Goal: Task Accomplishment & Management: Complete application form

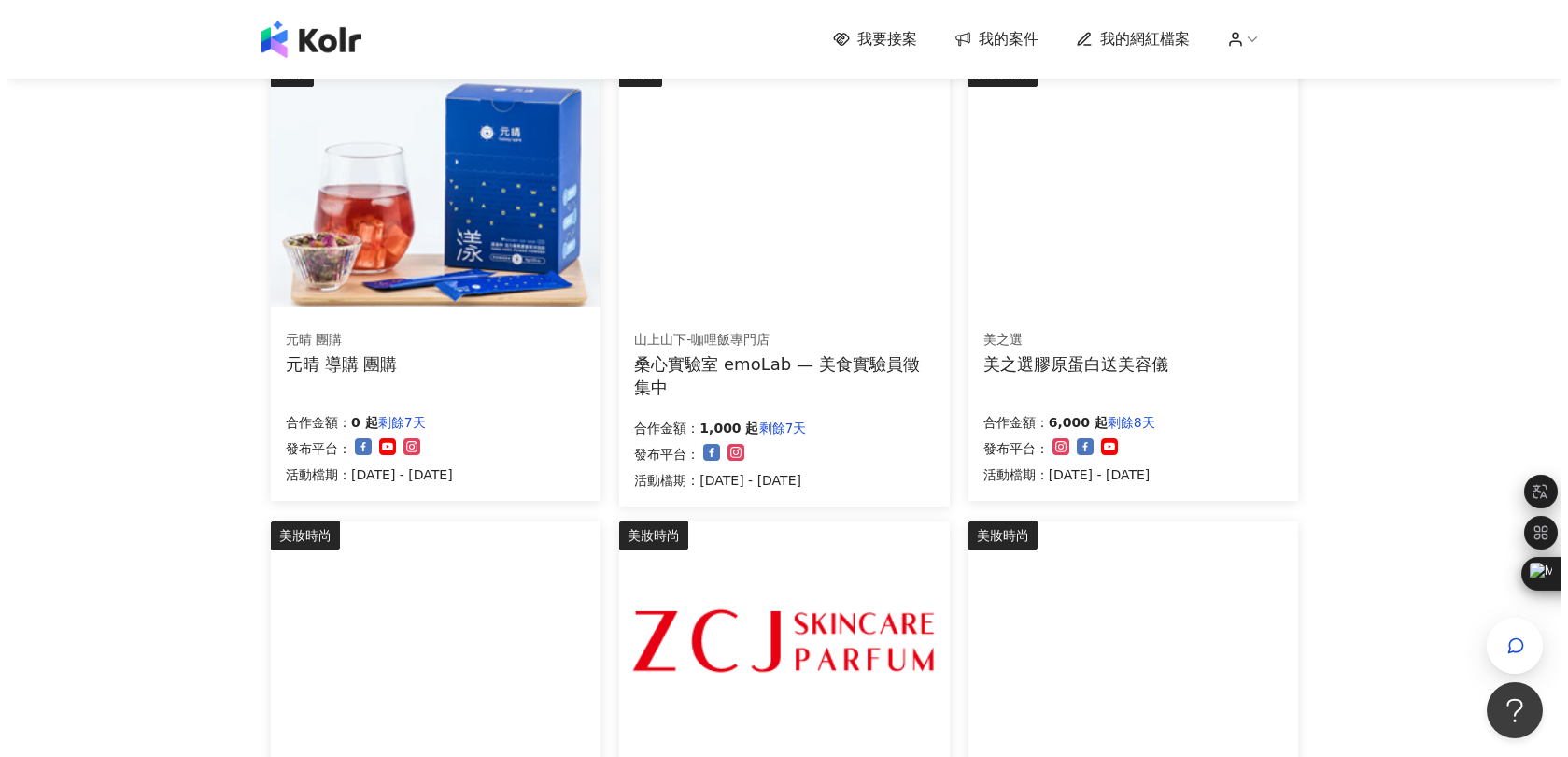
scroll to position [691, 0]
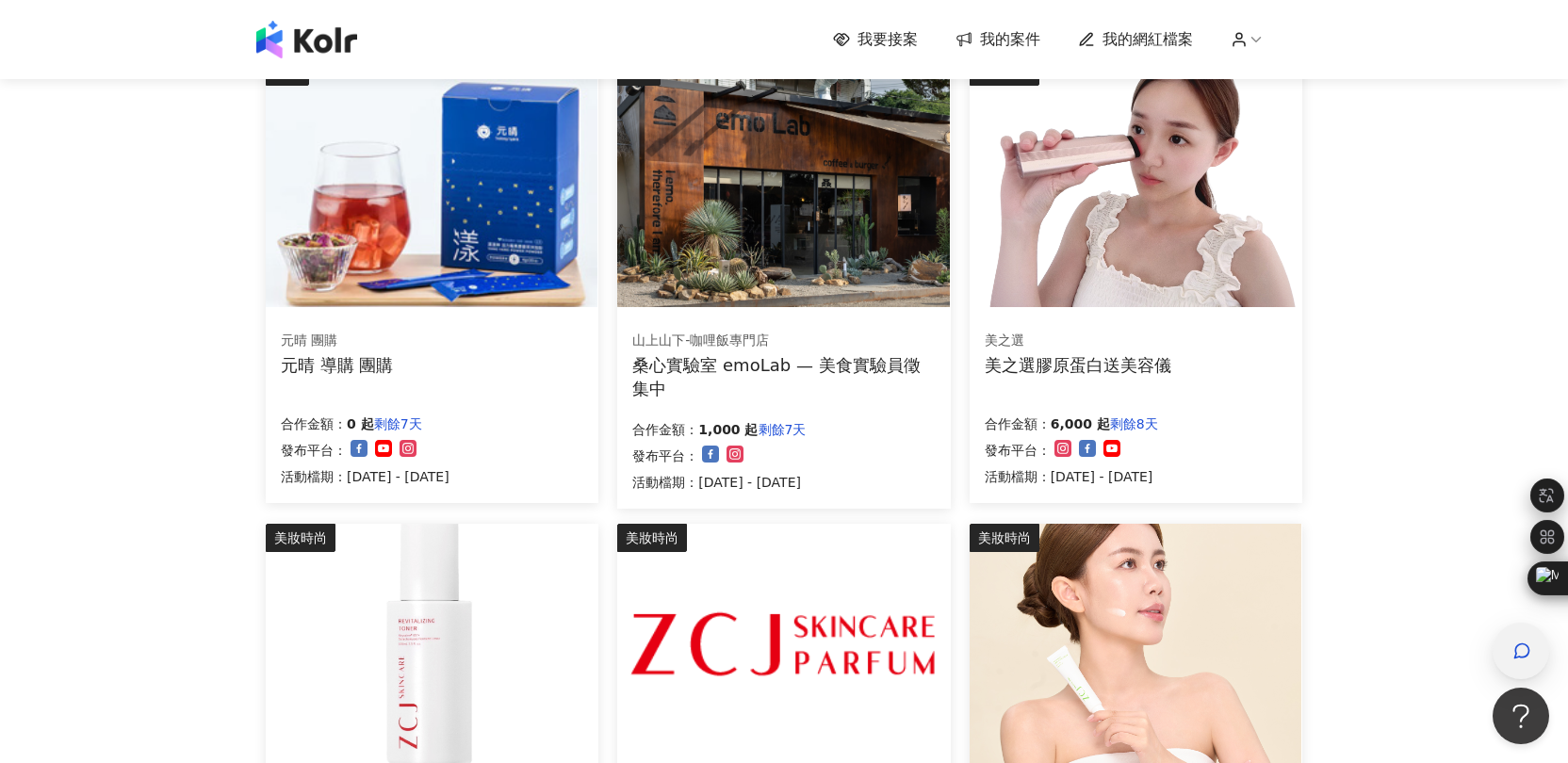
click at [1529, 652] on icon "button" at bounding box center [1522, 651] width 14 height 14
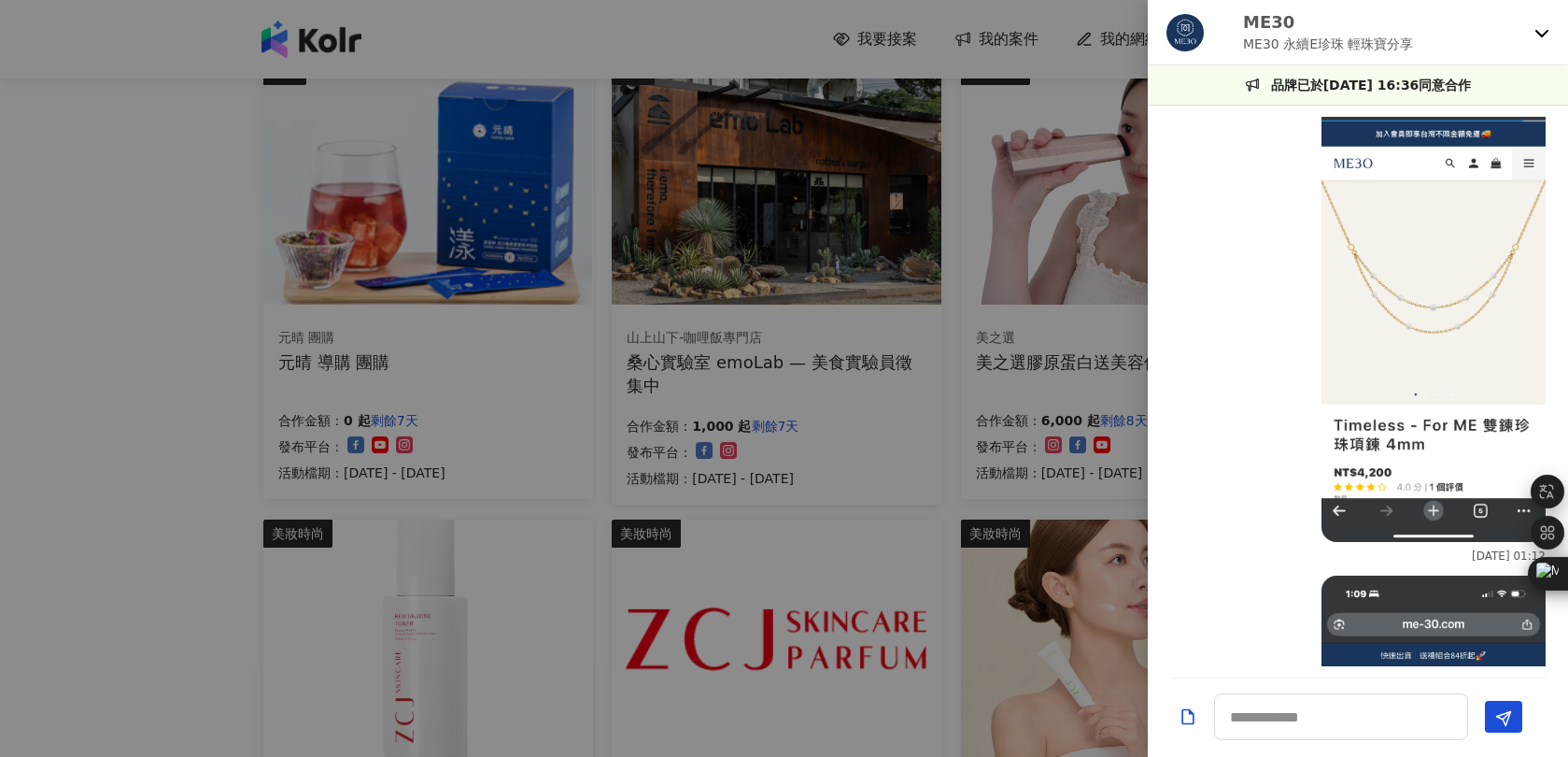
scroll to position [3127, 0]
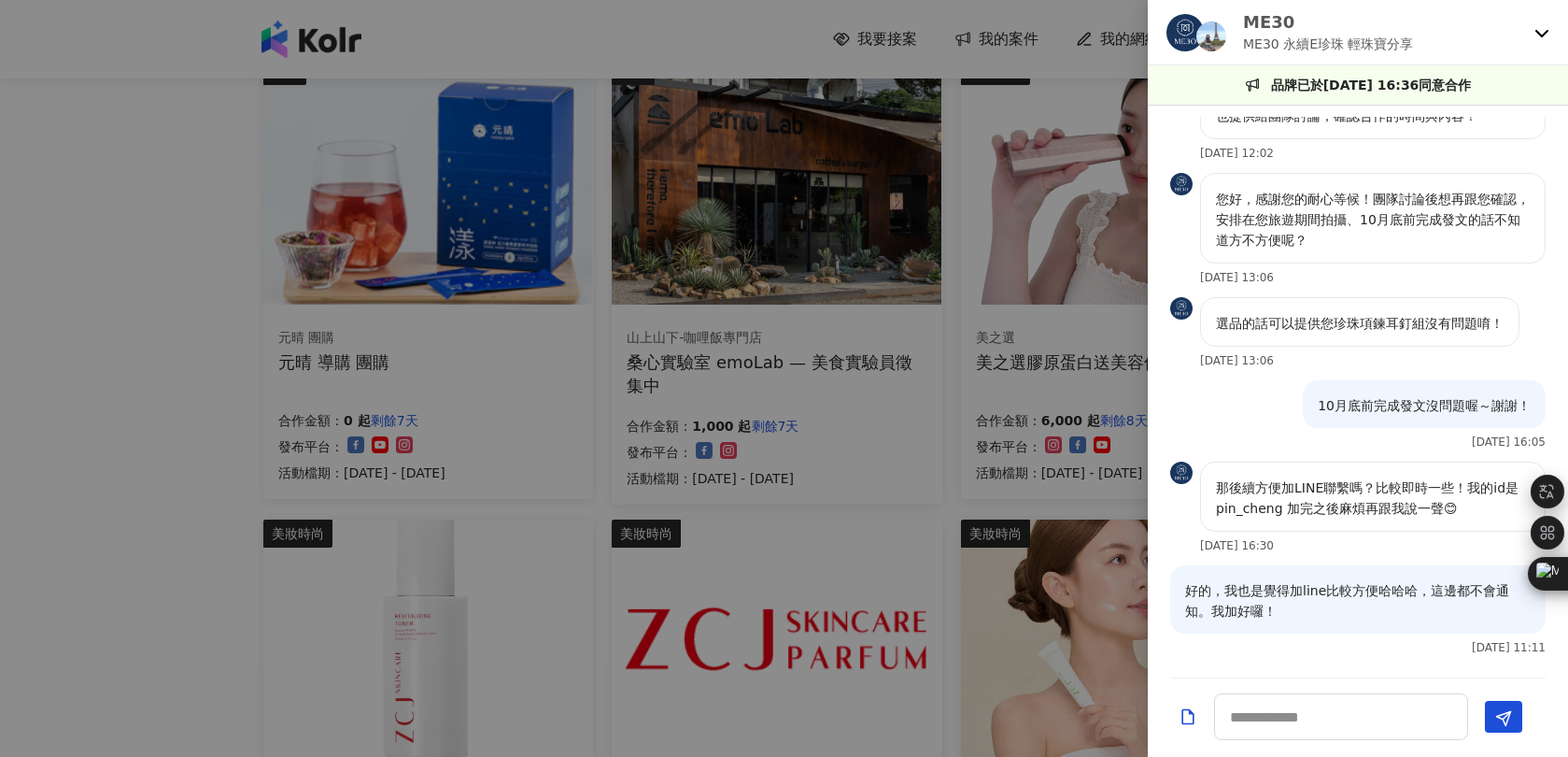
click at [1542, 34] on icon at bounding box center [1542, 32] width 15 height 15
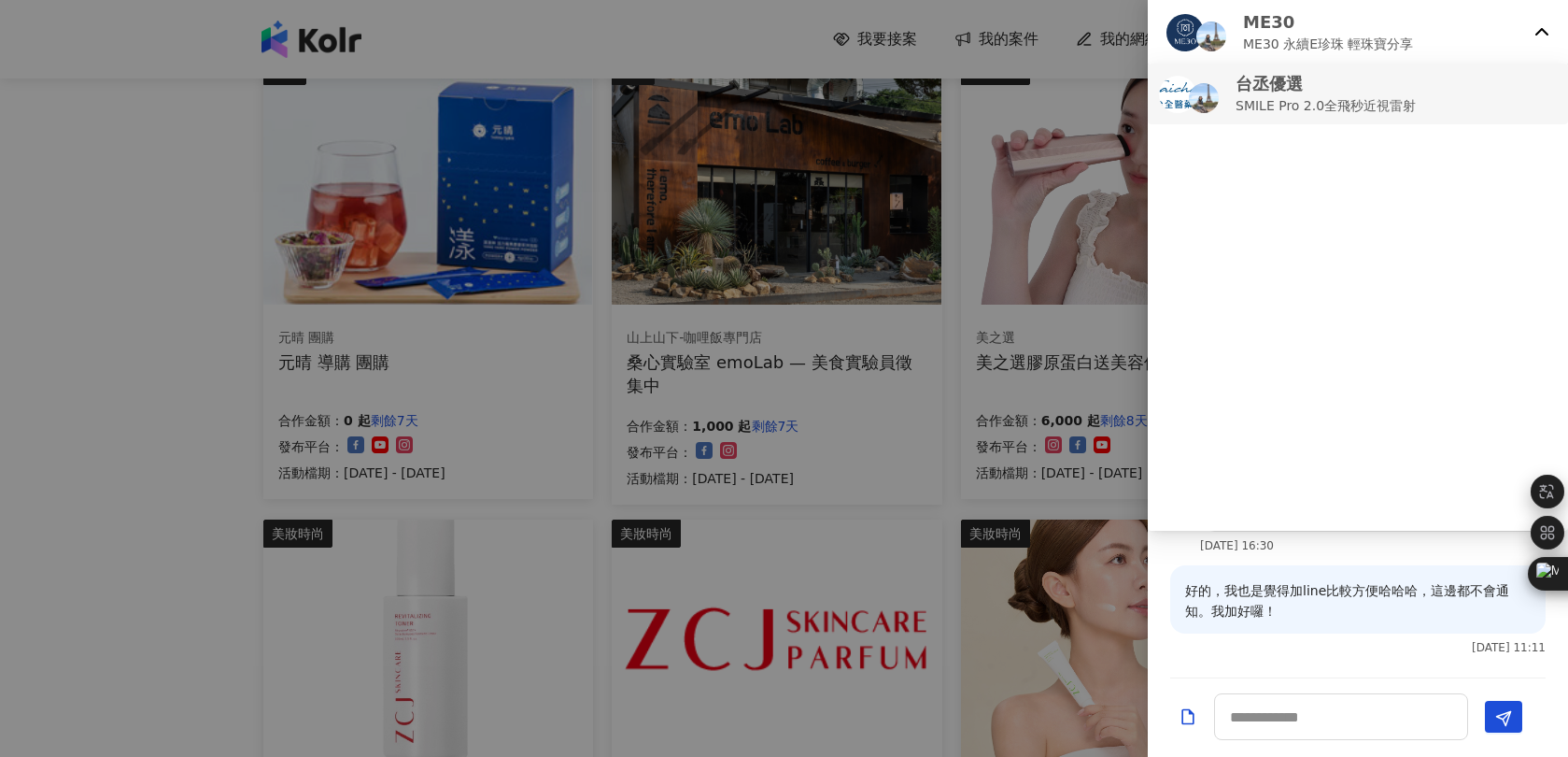
click at [1310, 97] on p "SMILE Pro 2.0全飛秒近視雷射" at bounding box center [1325, 105] width 180 height 20
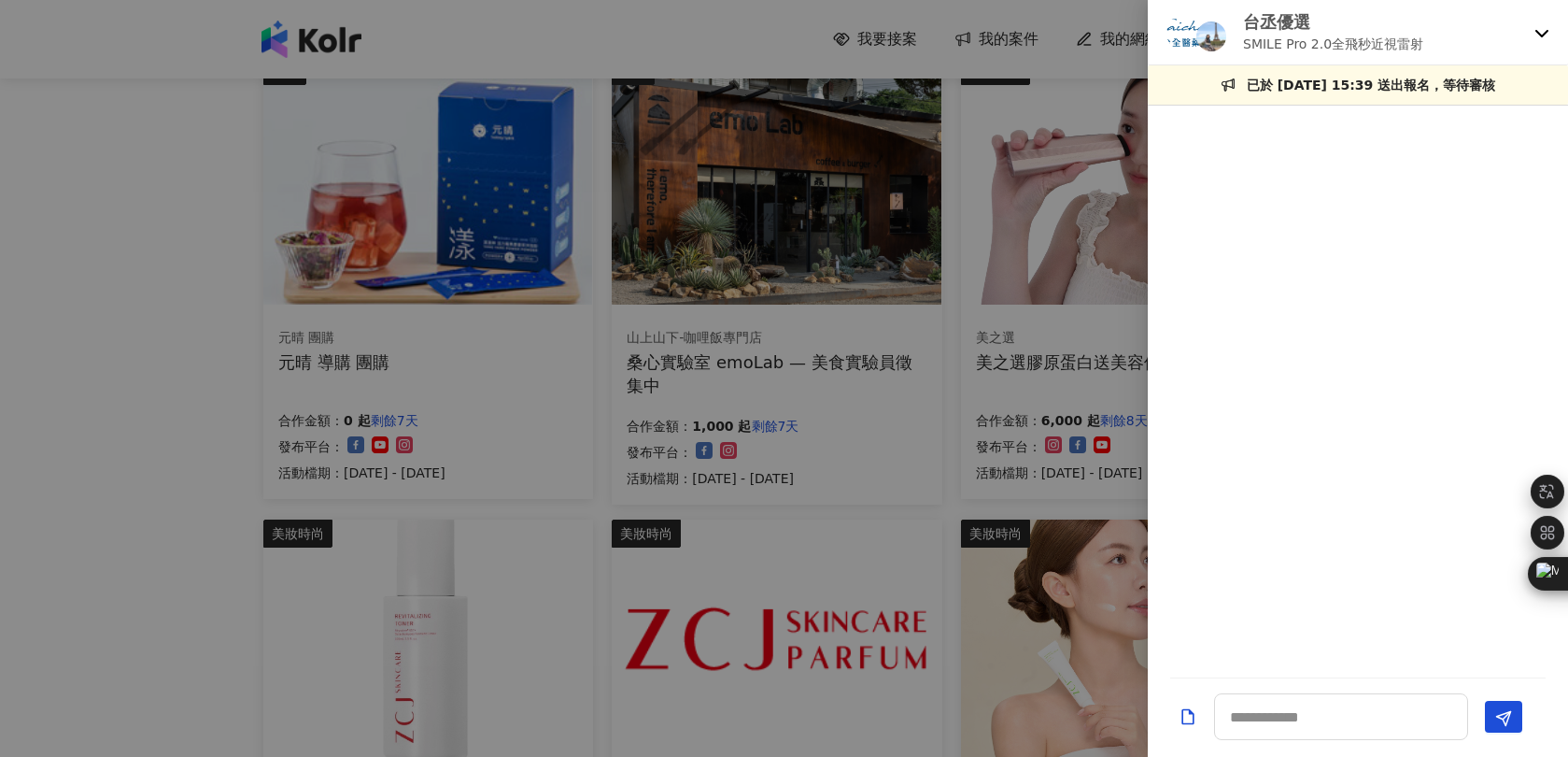
scroll to position [0, 0]
click at [1544, 32] on icon at bounding box center [1542, 34] width 13 height 8
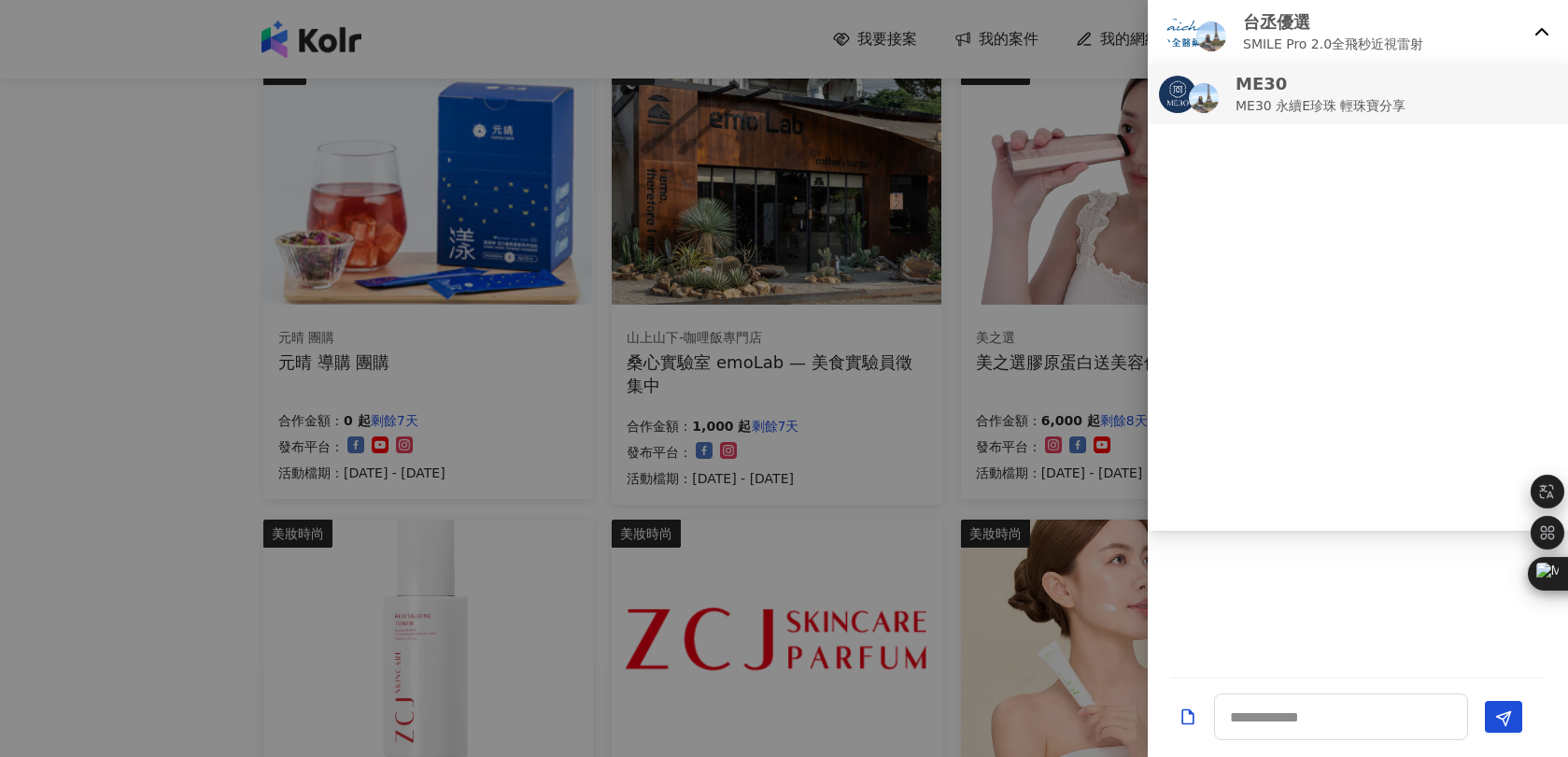
click at [1300, 89] on p "ME30" at bounding box center [1322, 84] width 171 height 23
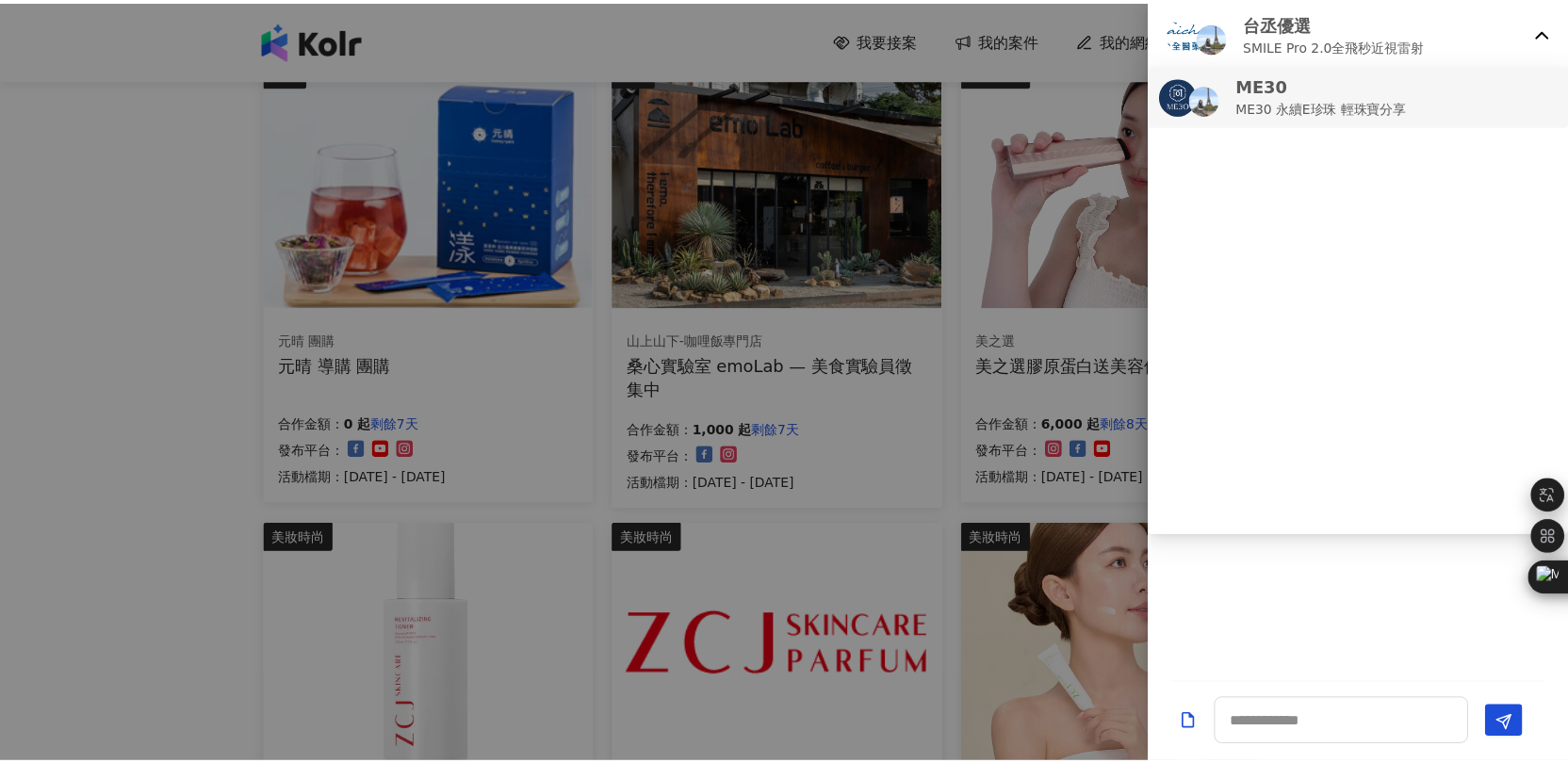
scroll to position [3152, 0]
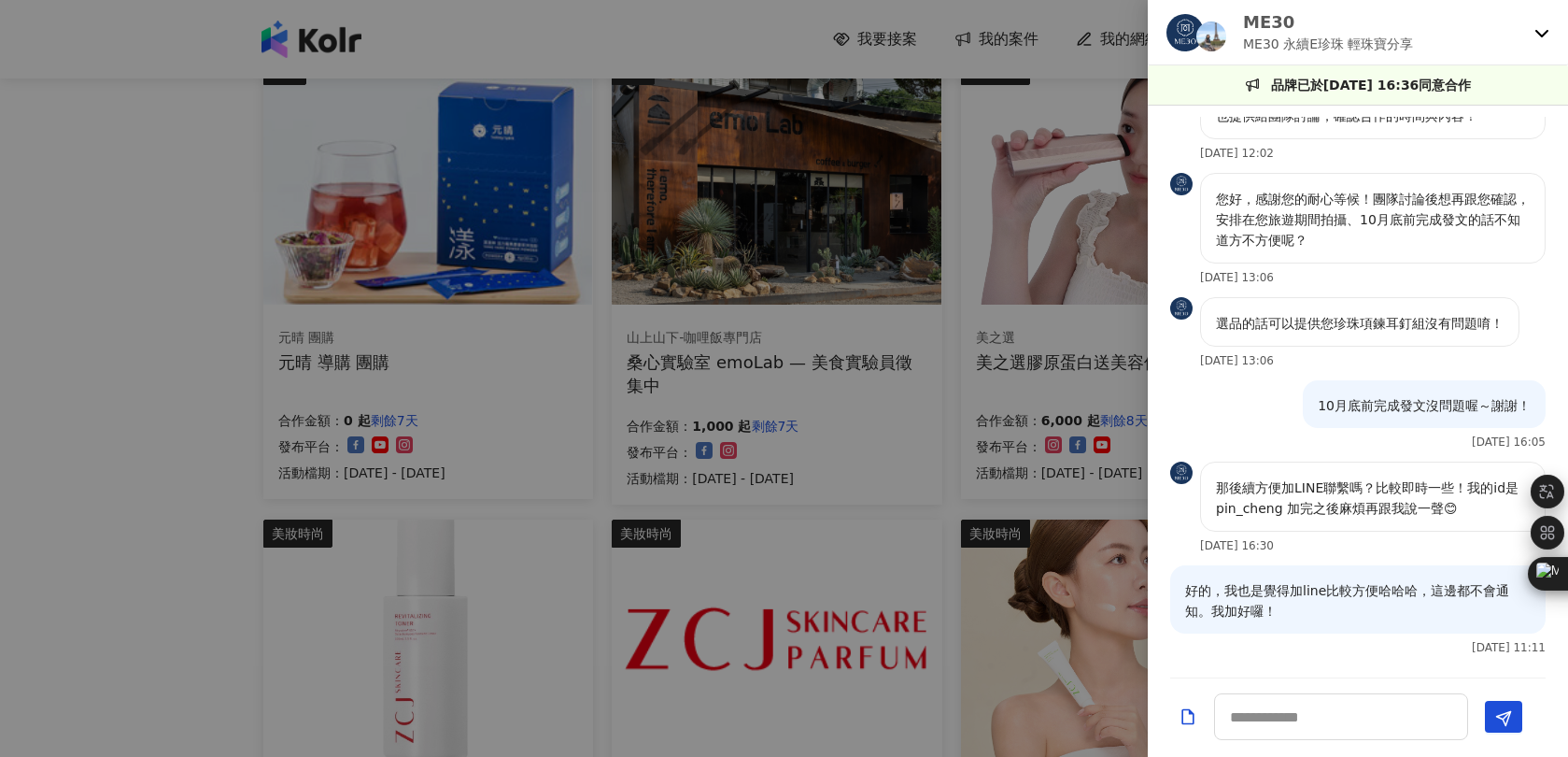
drag, startPoint x: 939, startPoint y: 66, endPoint x: 969, endPoint y: 57, distance: 31.3
click at [938, 66] on div at bounding box center [784, 378] width 1568 height 757
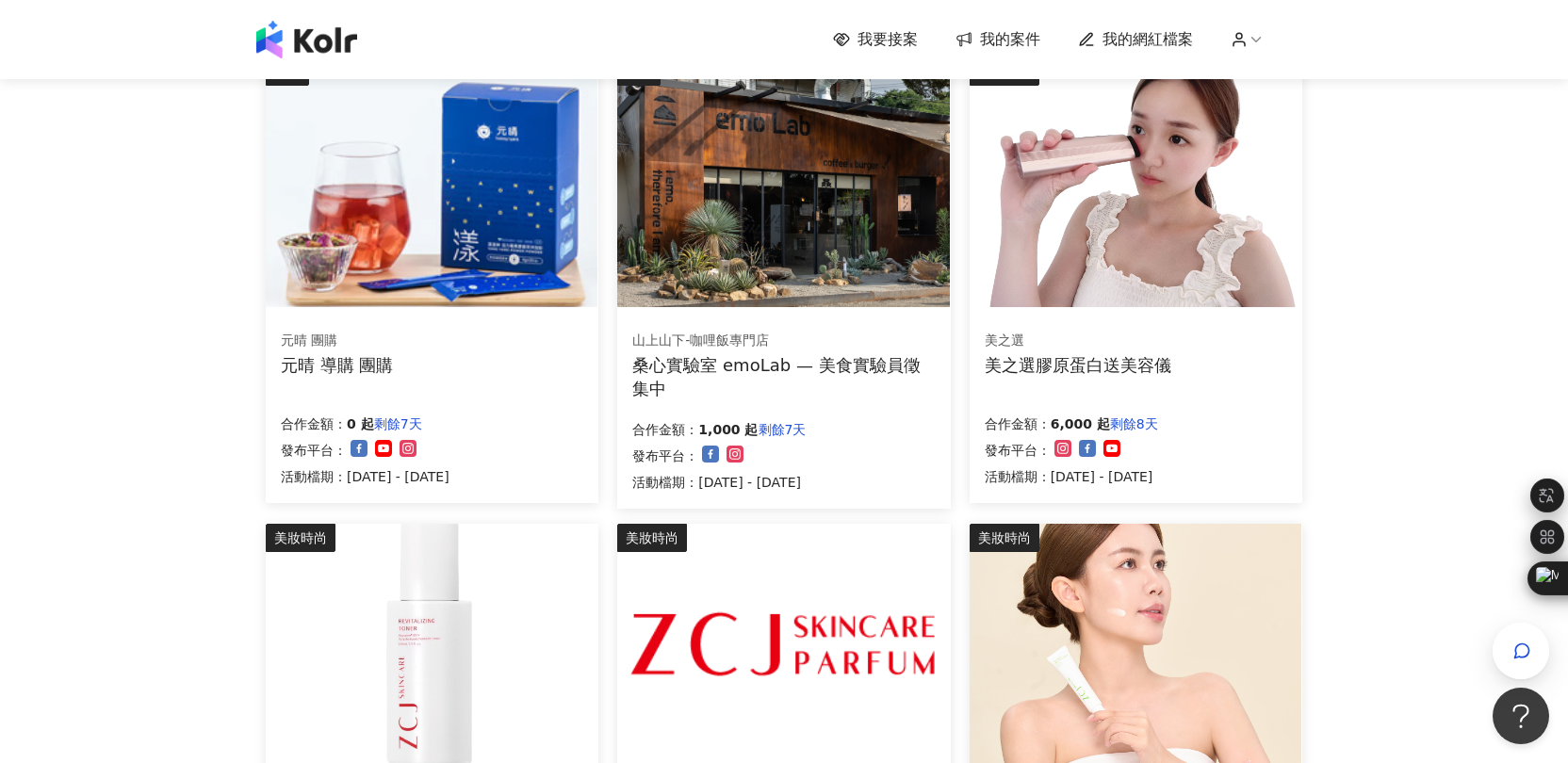
click at [995, 40] on span "我的案件" at bounding box center [1009, 39] width 60 height 21
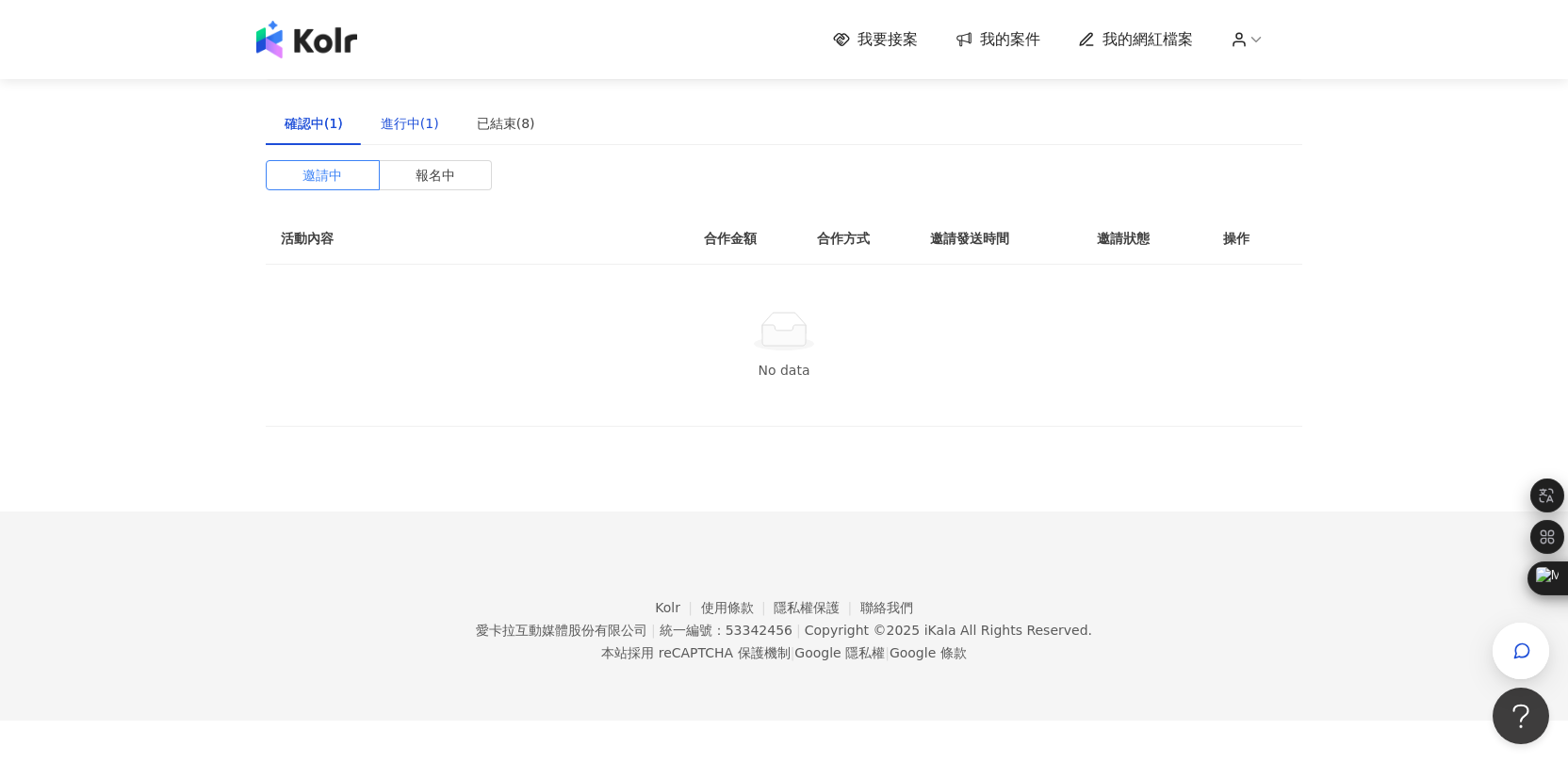
click at [413, 120] on div "進行中(1)" at bounding box center [409, 123] width 58 height 21
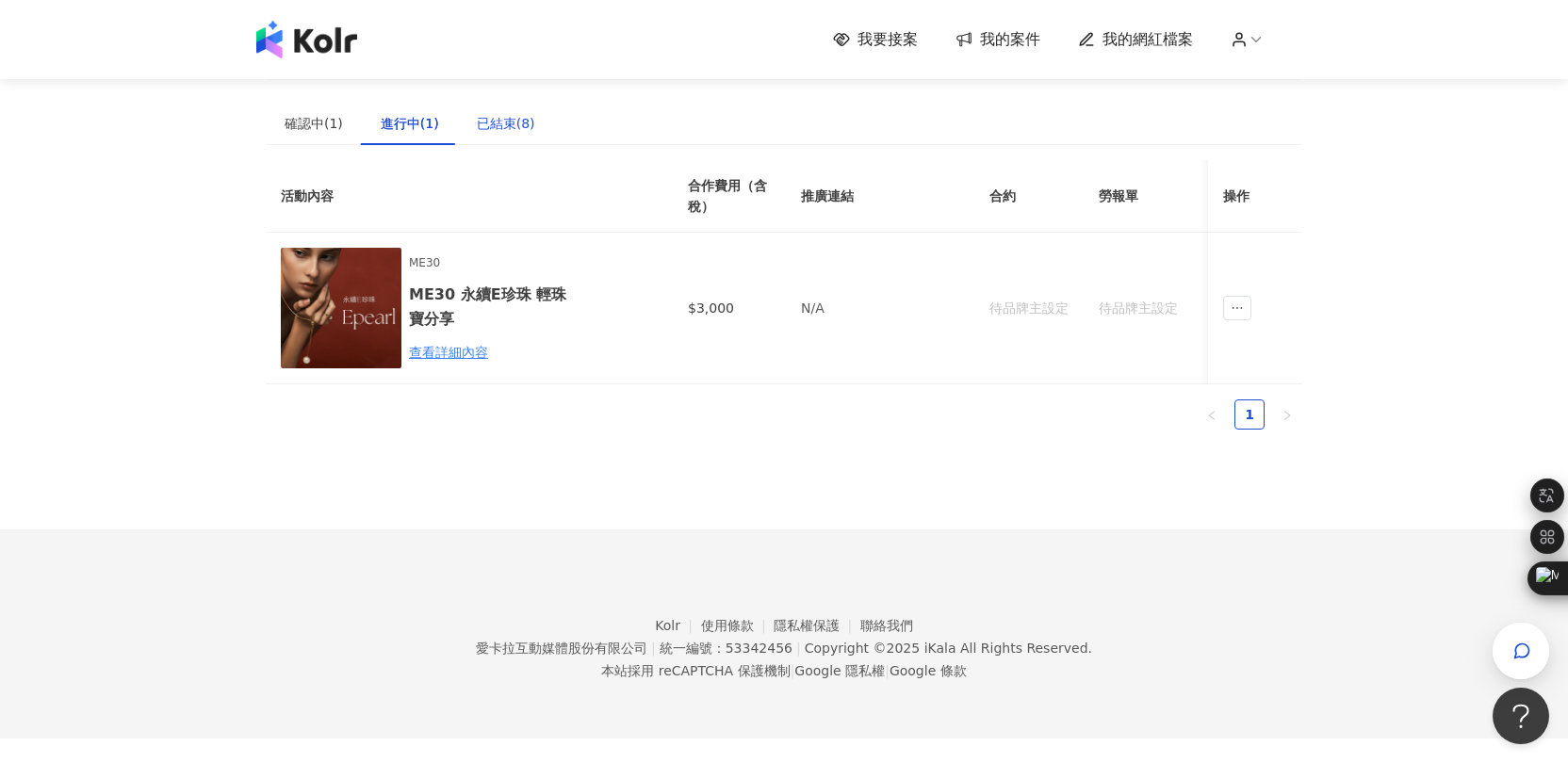
click at [495, 123] on div "已結束(8)" at bounding box center [505, 123] width 58 height 21
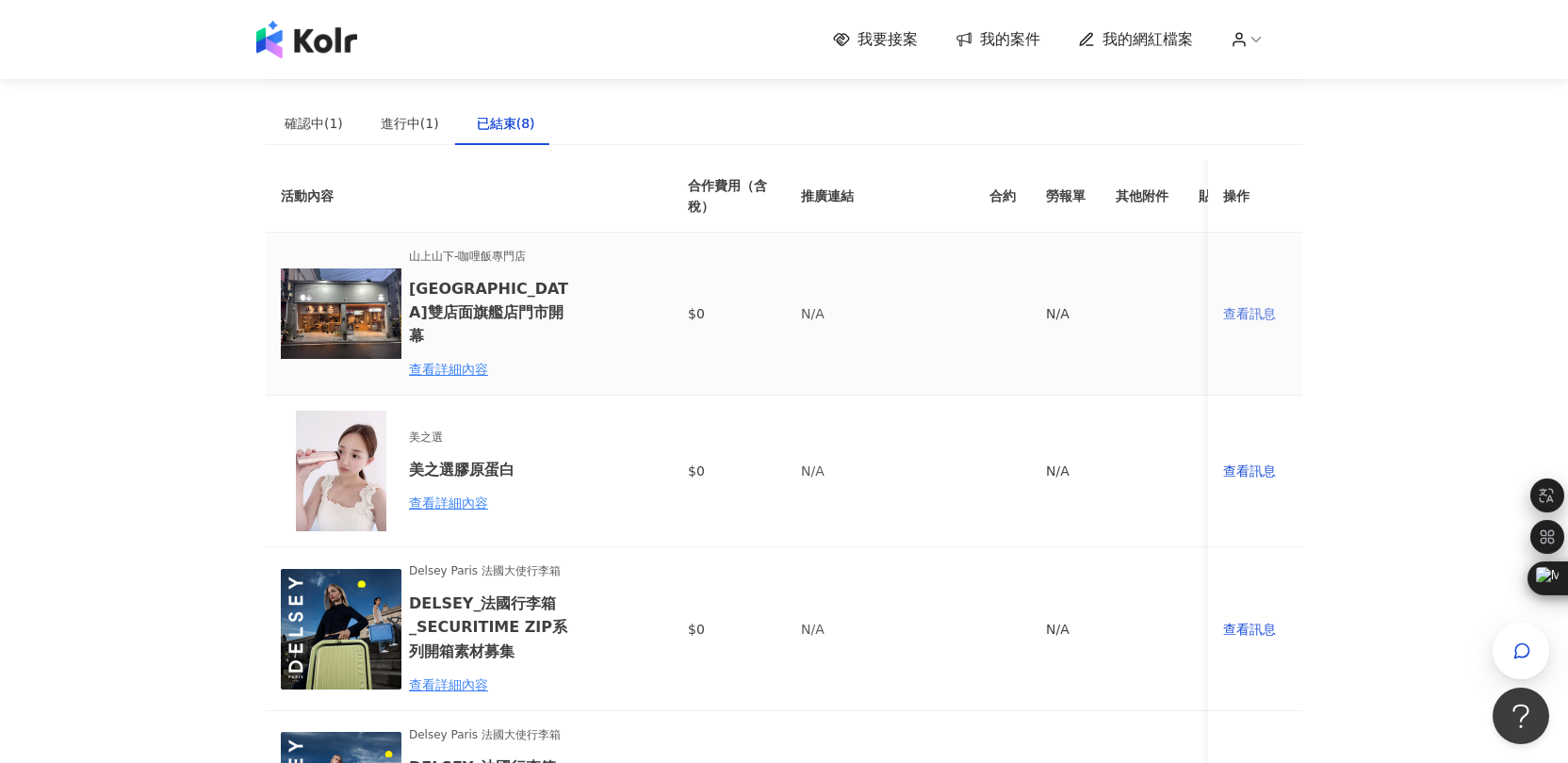
click at [1242, 313] on div "查看訊息" at bounding box center [1255, 313] width 64 height 21
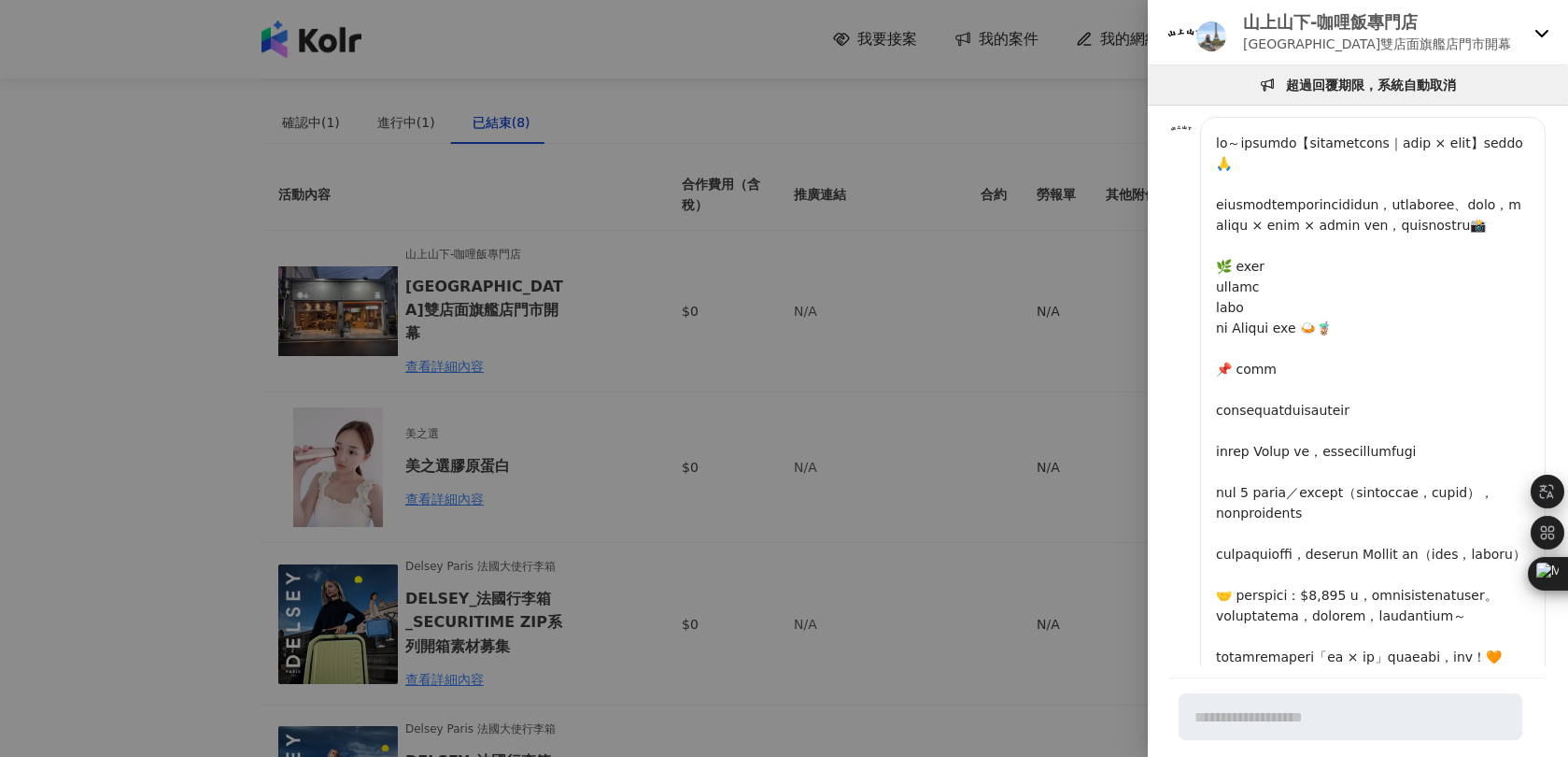
scroll to position [581, 0]
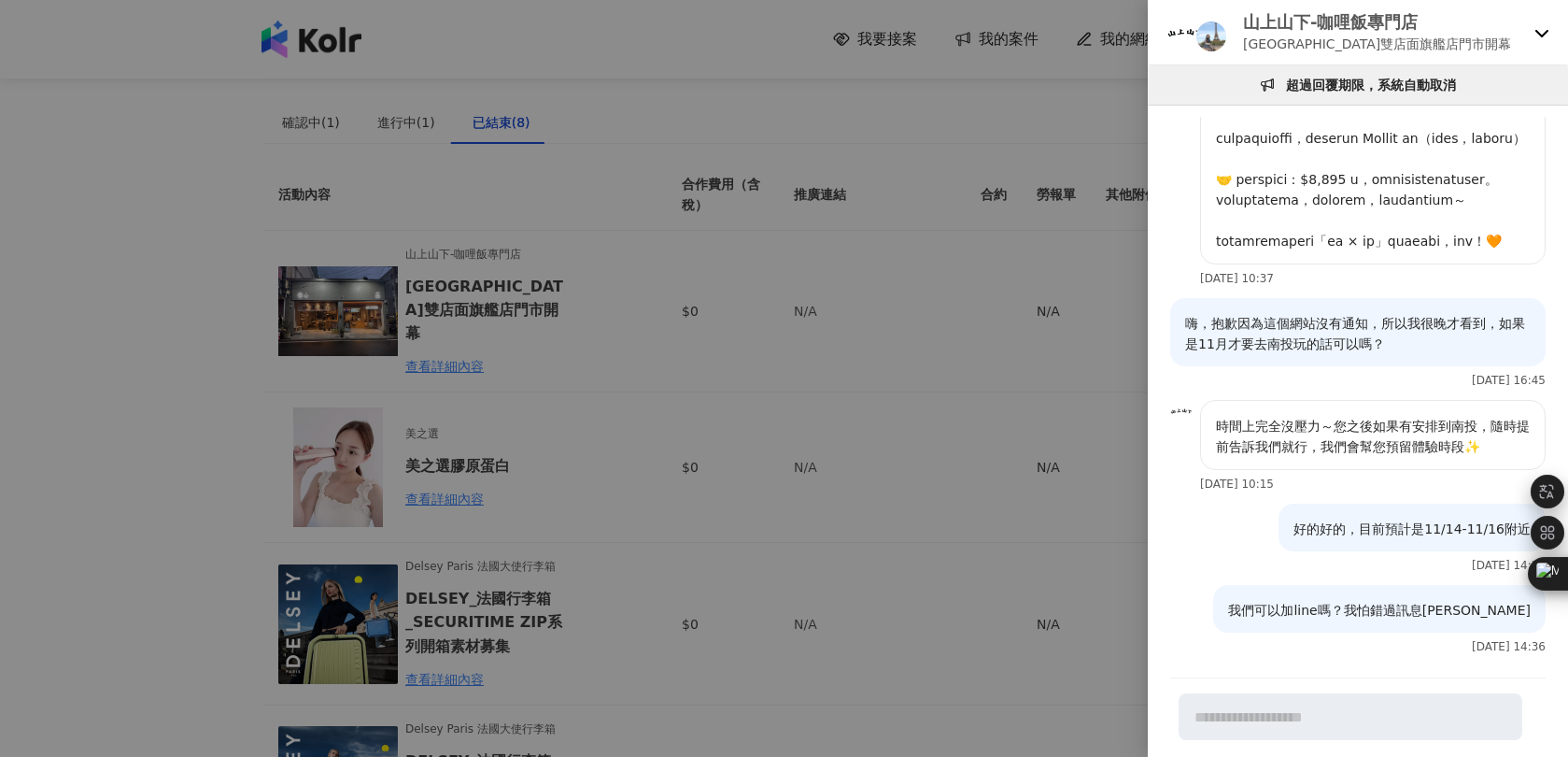
click at [1538, 36] on icon at bounding box center [1542, 32] width 15 height 15
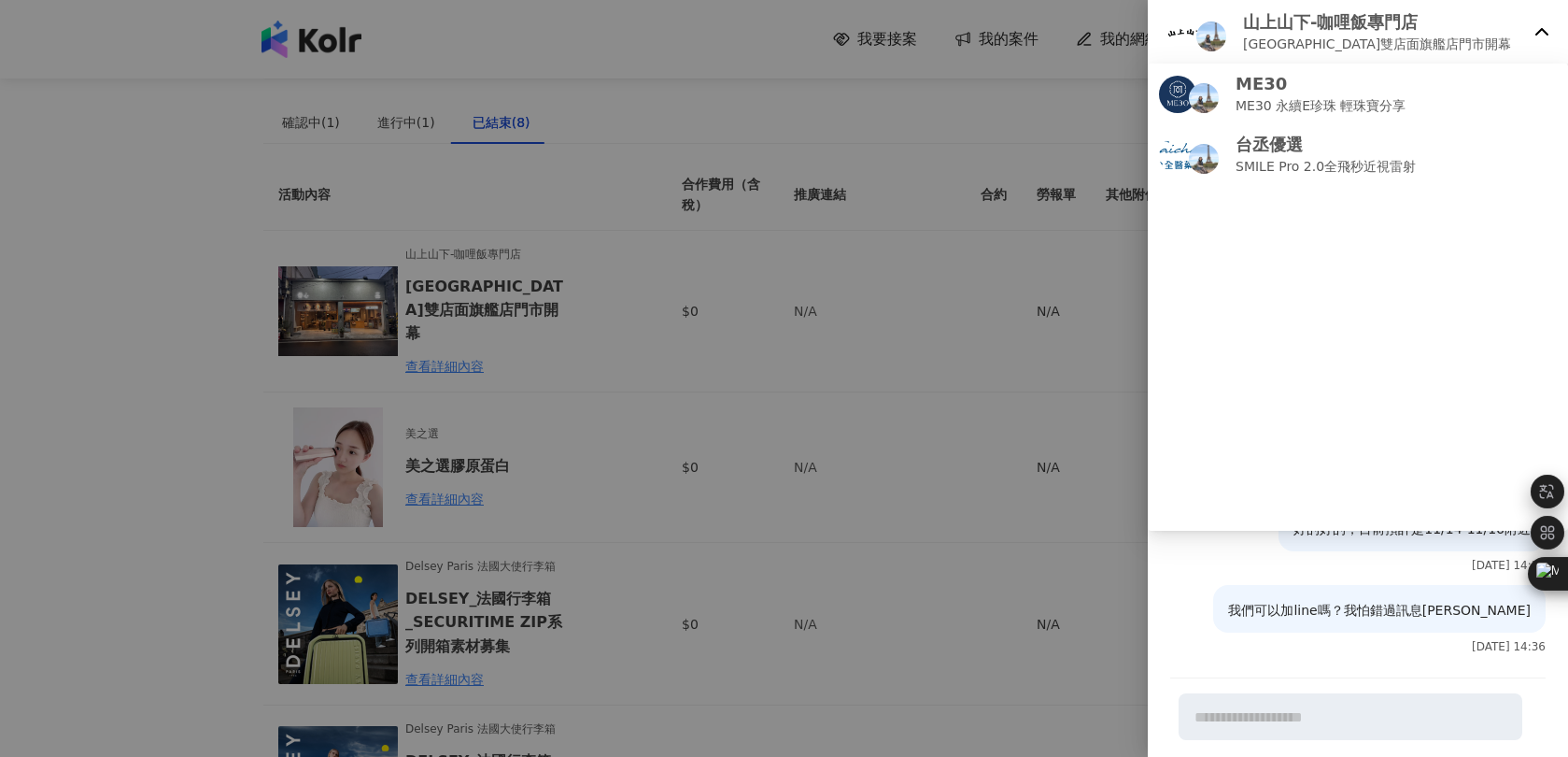
click at [879, 267] on div at bounding box center [784, 378] width 1568 height 757
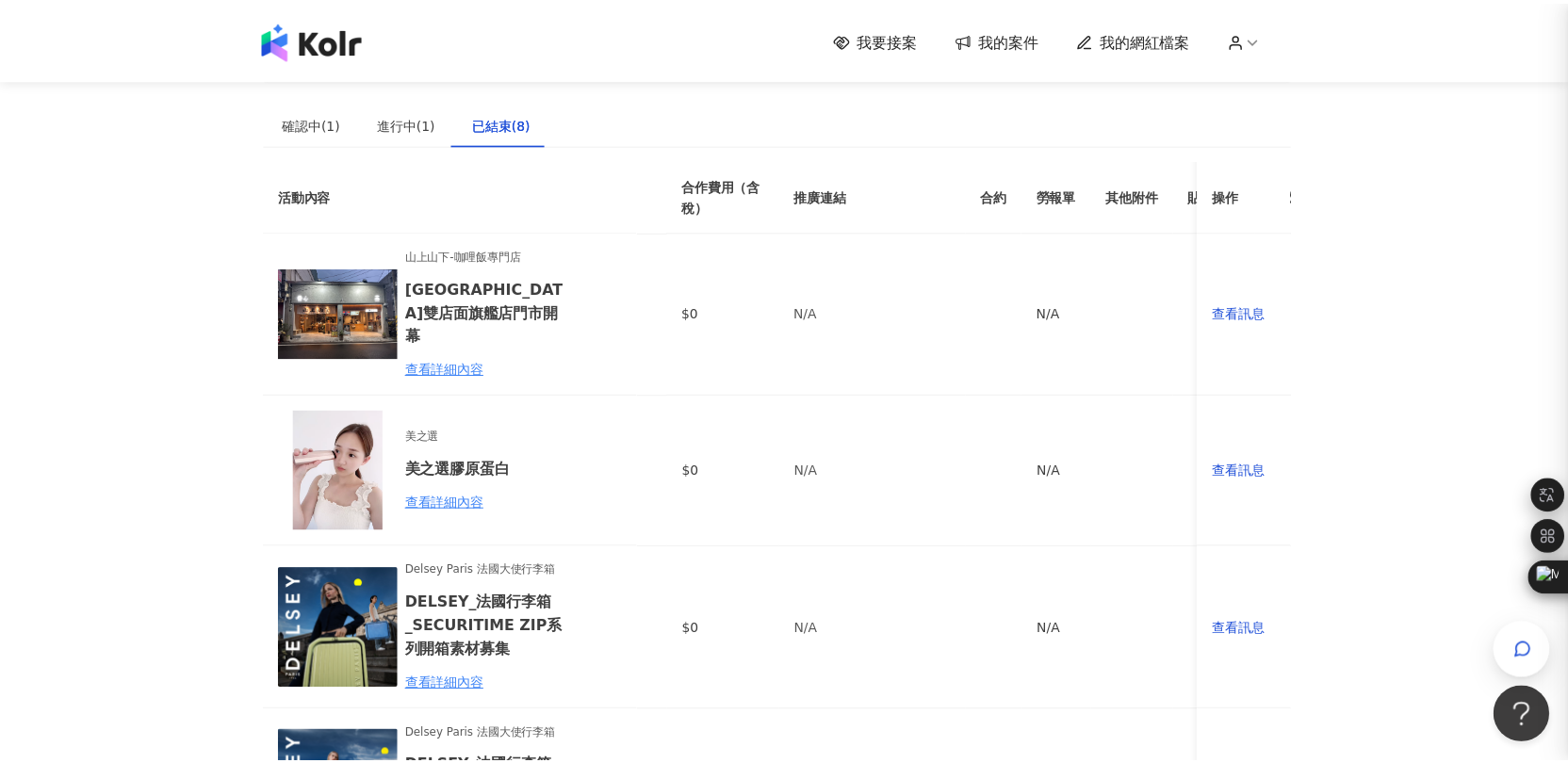
scroll to position [0, 0]
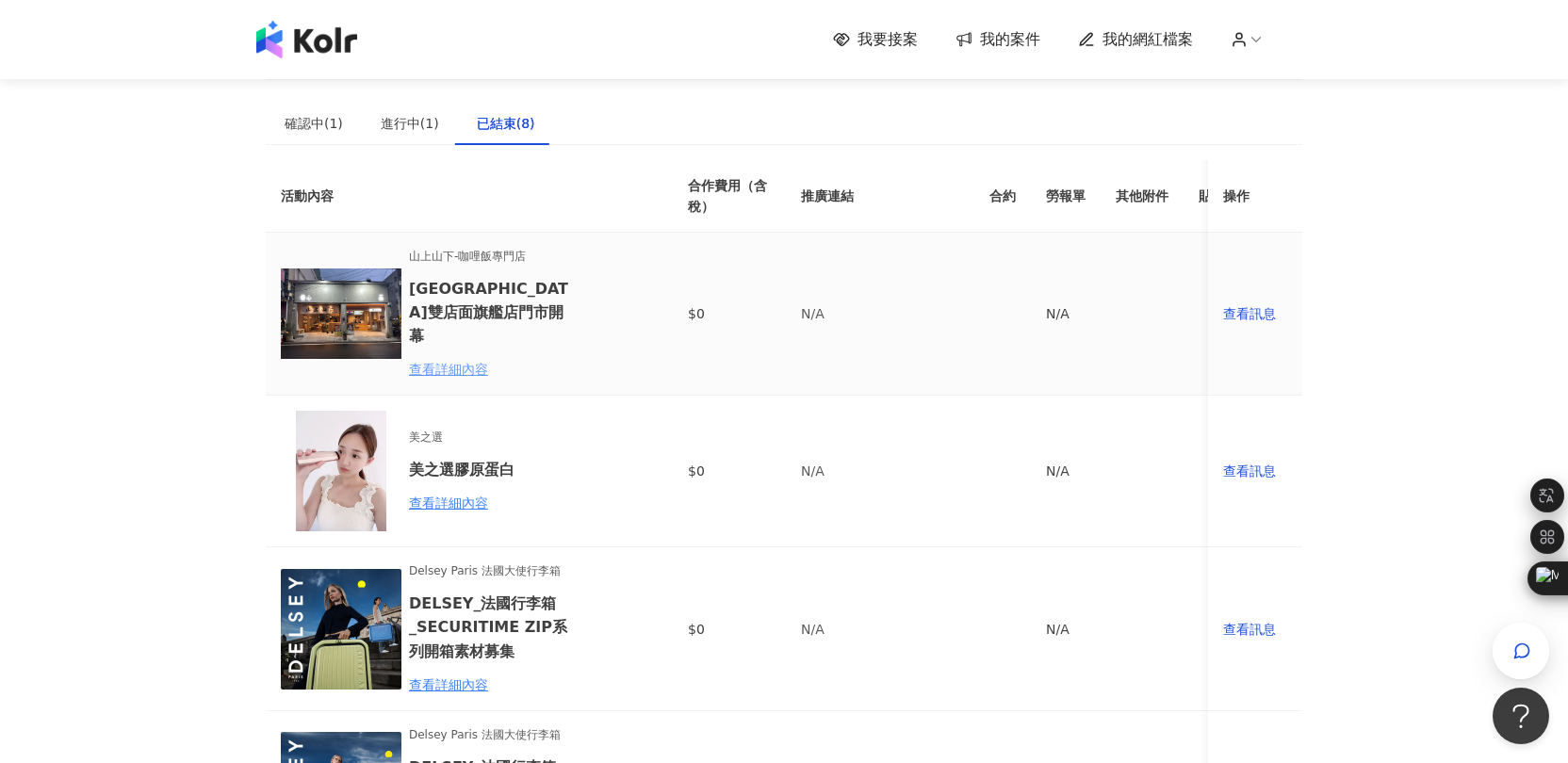
click at [457, 358] on div "查看詳細內容" at bounding box center [491, 368] width 165 height 21
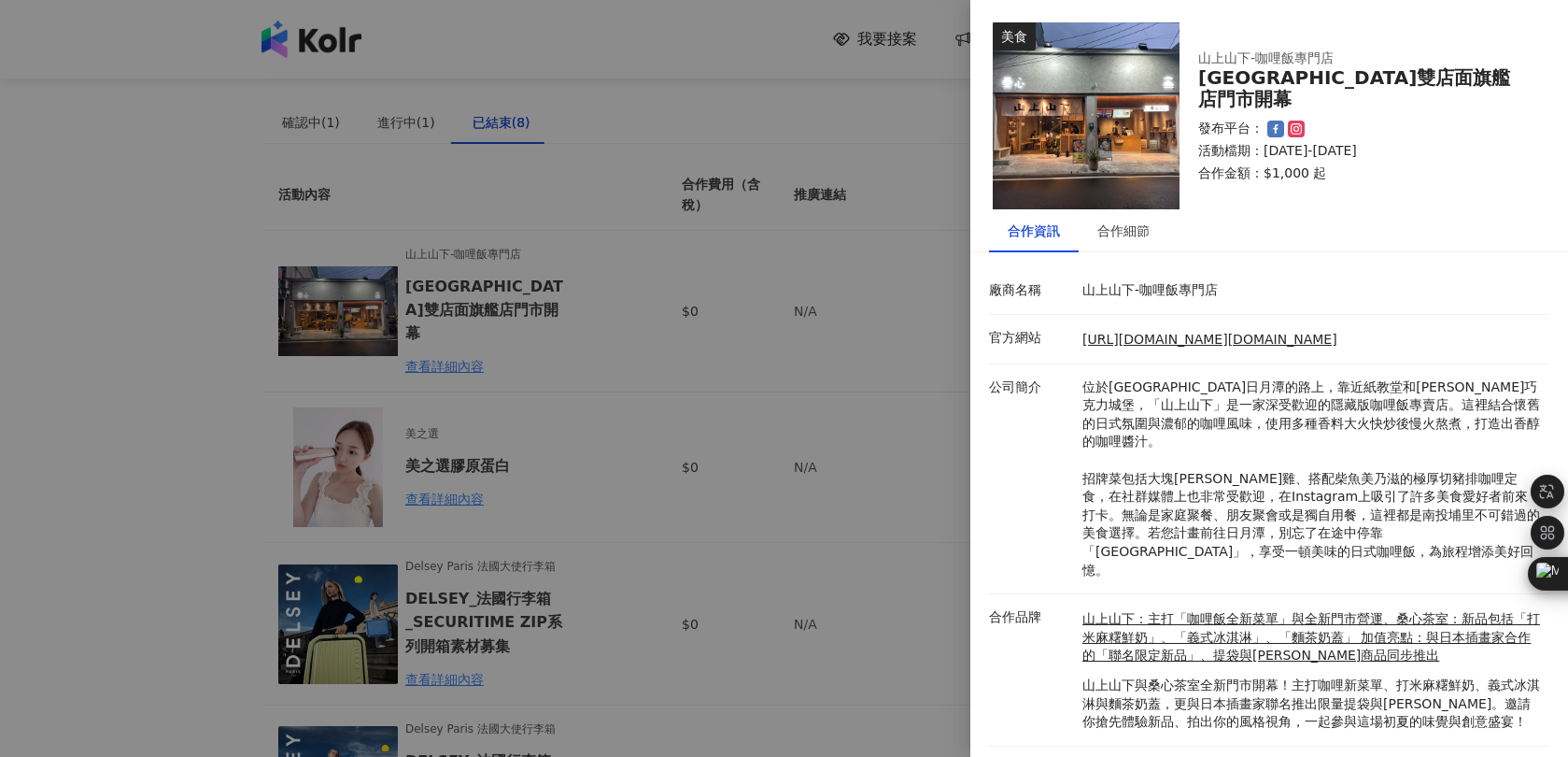
click at [752, 138] on div at bounding box center [784, 378] width 1568 height 757
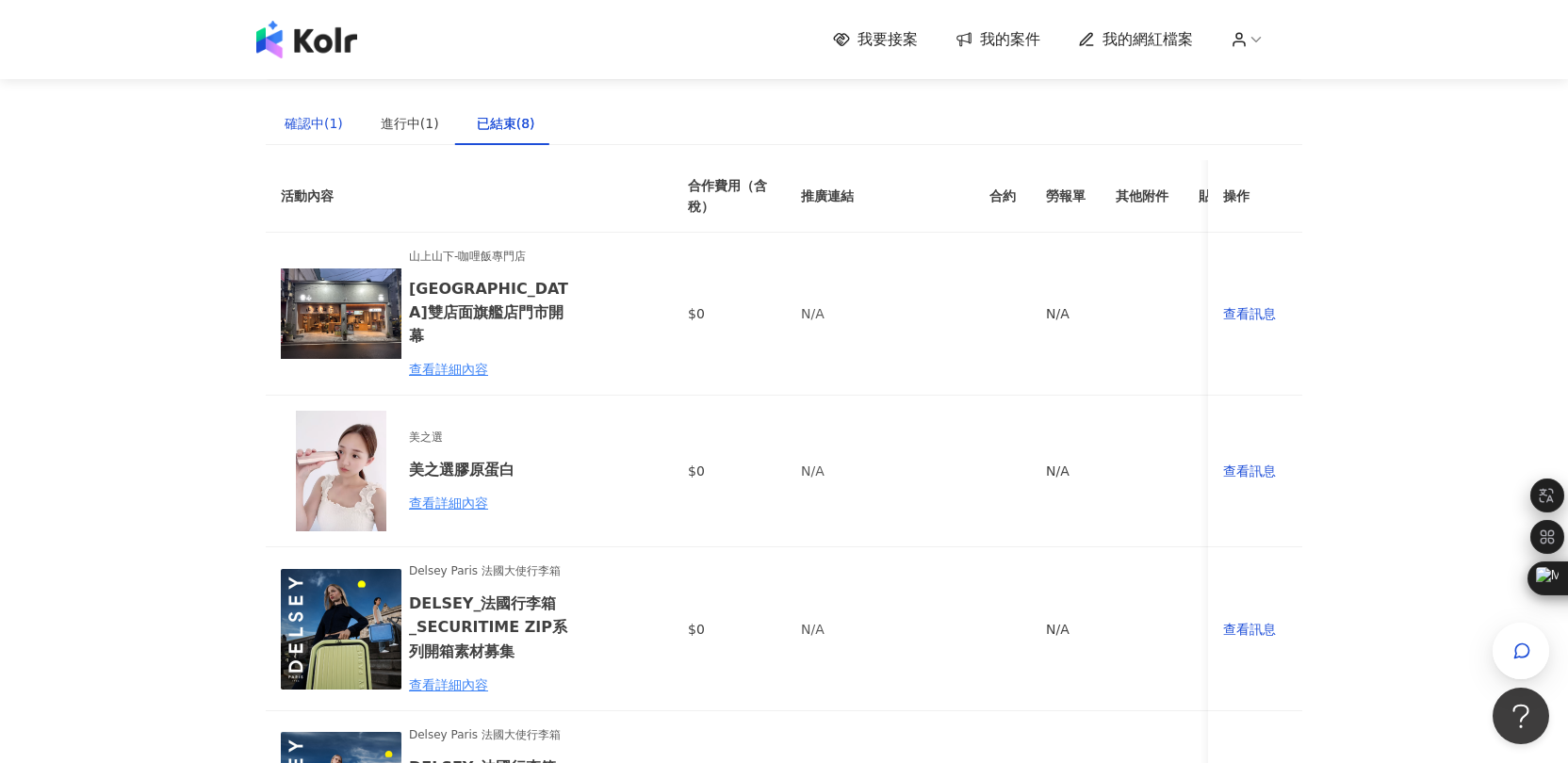
click at [327, 127] on div "確認中(1)" at bounding box center [313, 123] width 58 height 21
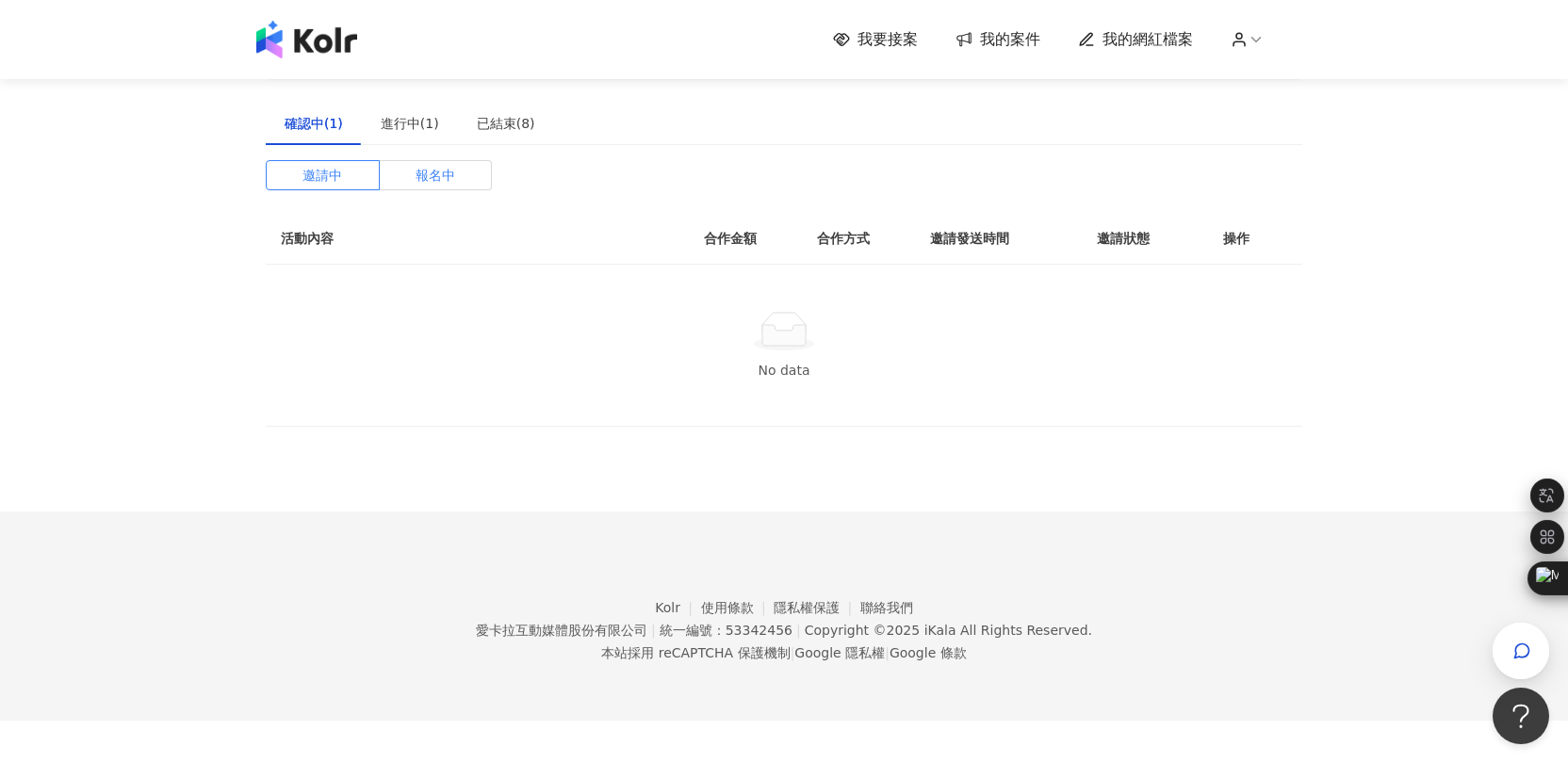
click at [424, 183] on span "報名中" at bounding box center [435, 175] width 39 height 28
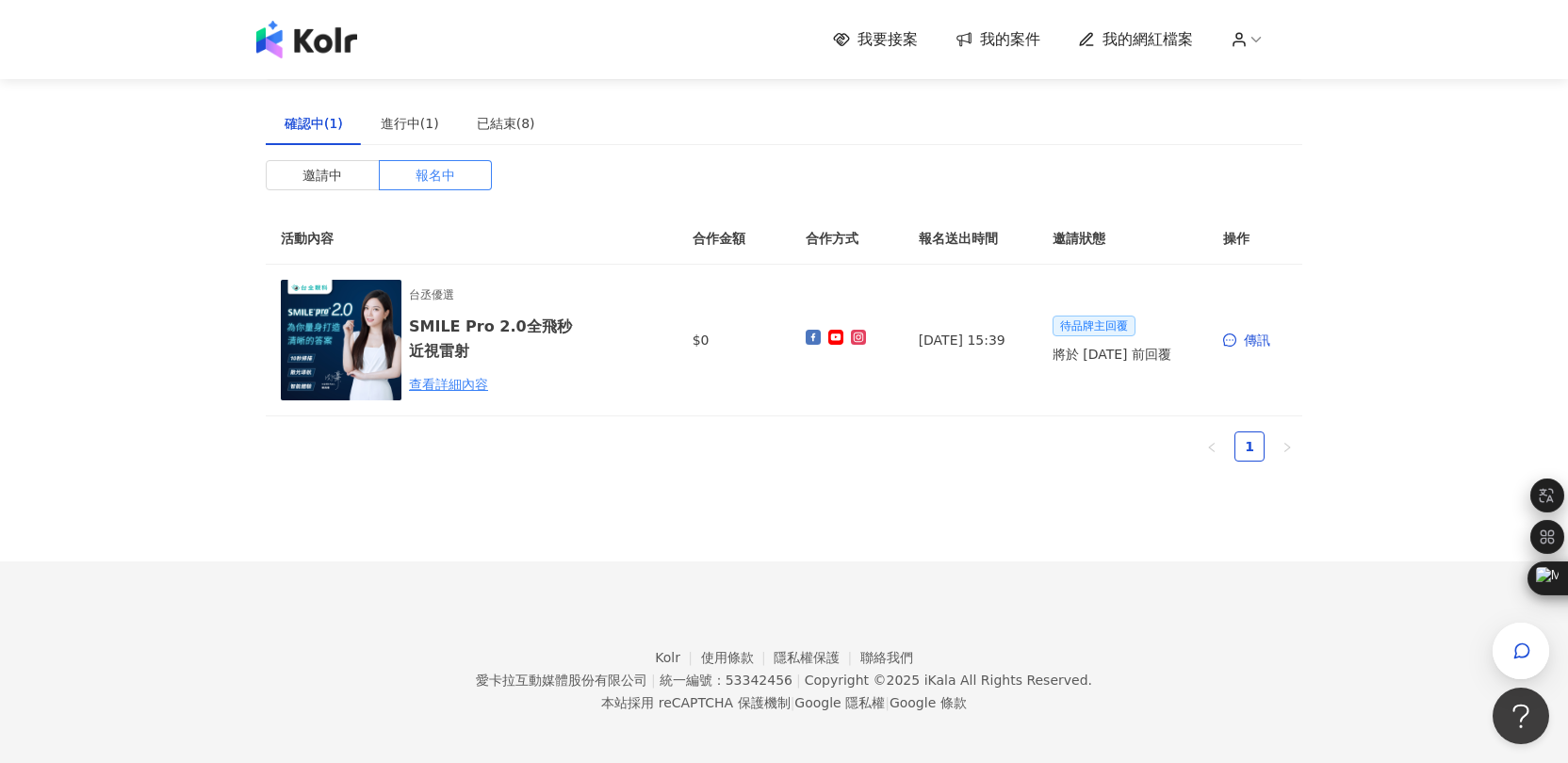
click at [857, 45] on link "我要接案" at bounding box center [875, 39] width 84 height 21
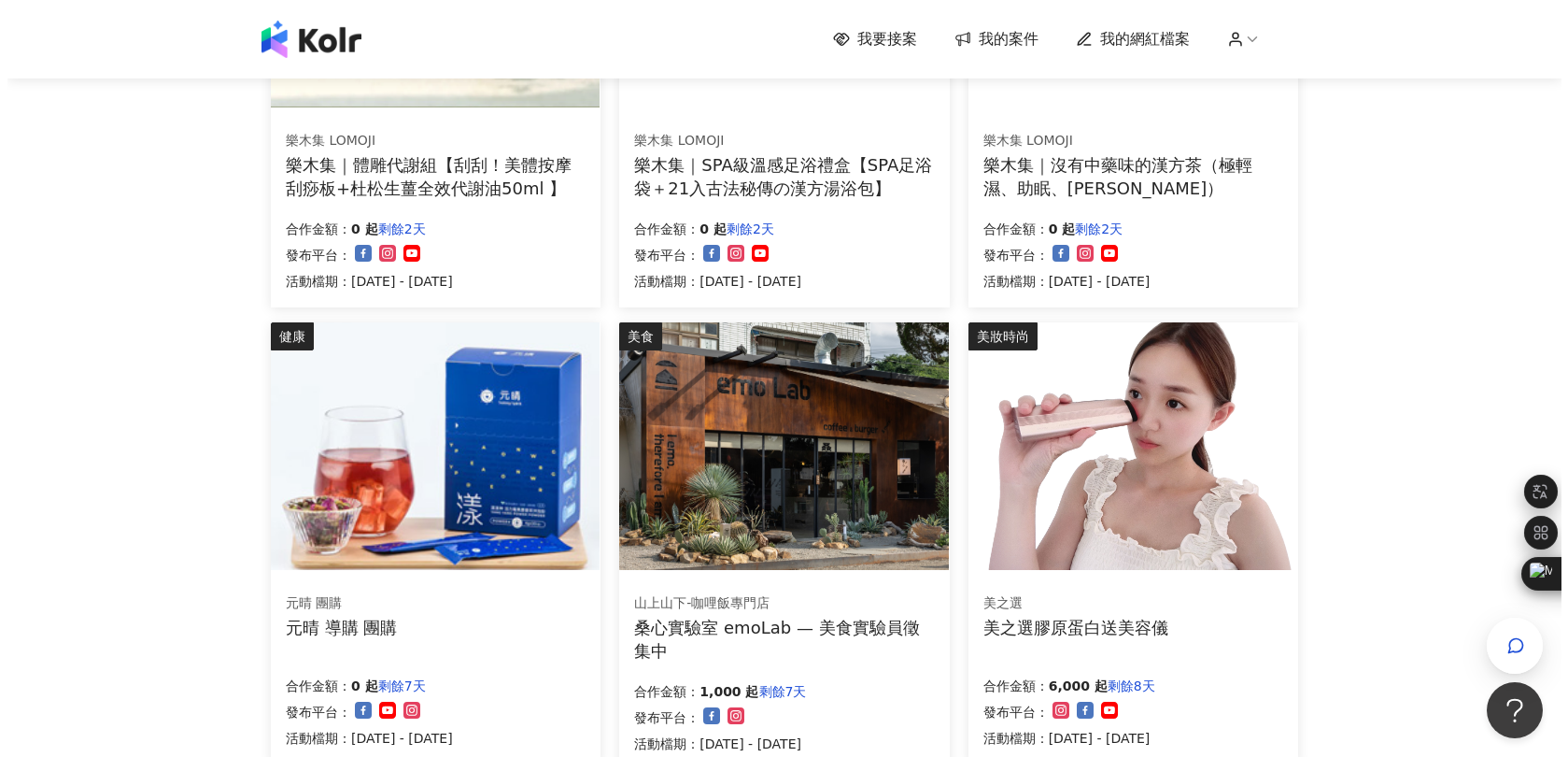
scroll to position [681, 0]
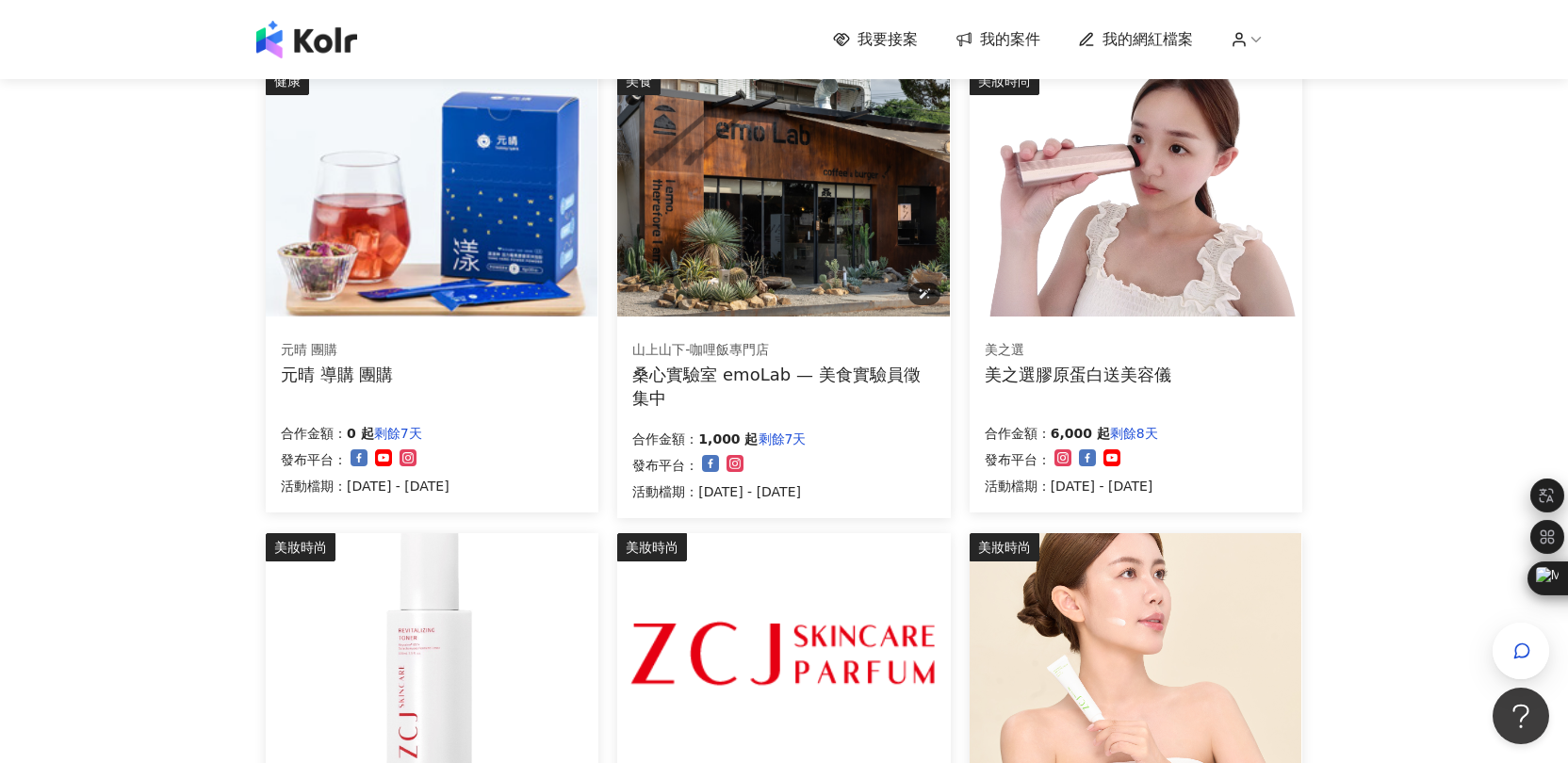
click at [781, 290] on img at bounding box center [783, 191] width 332 height 249
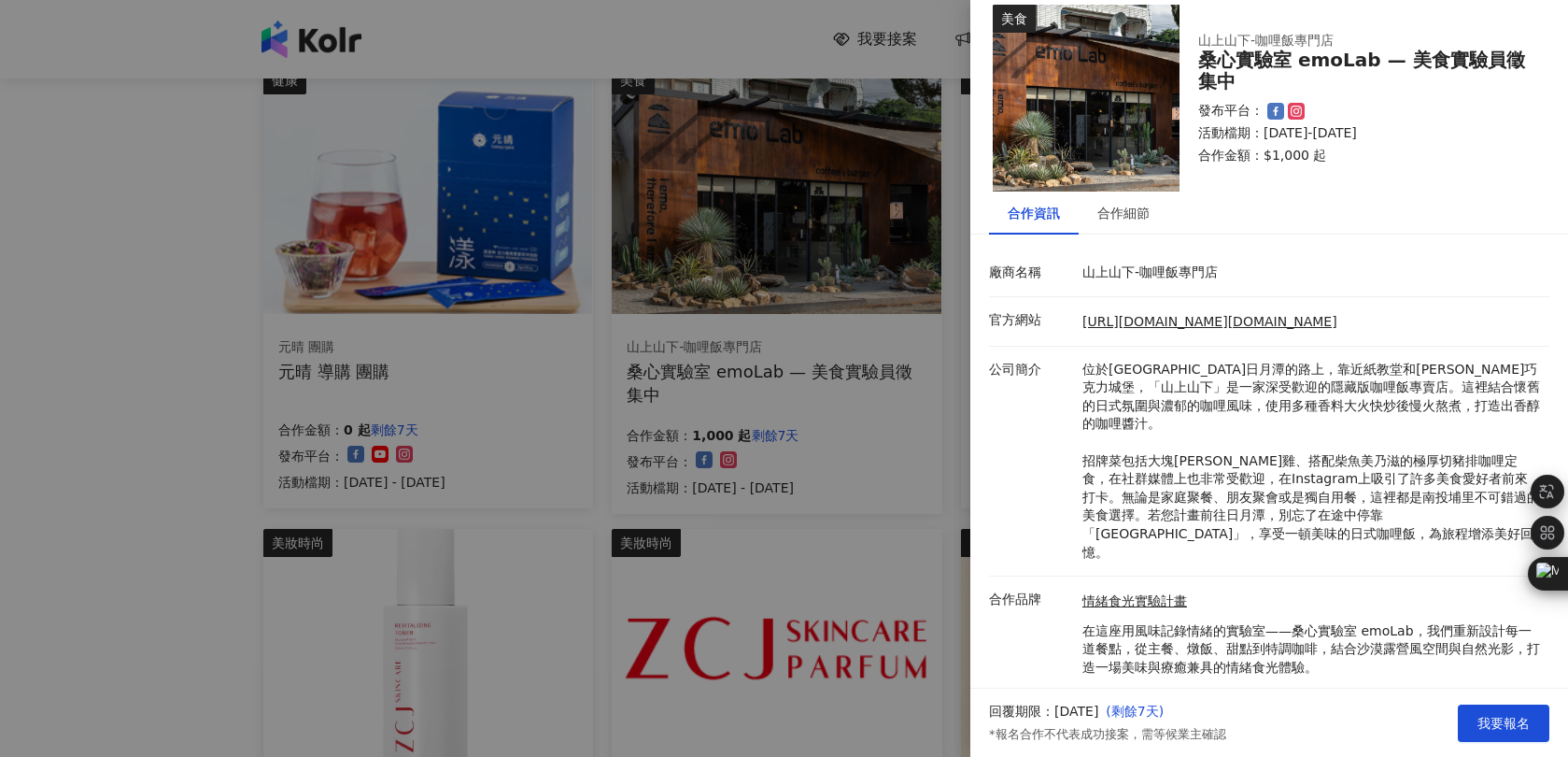
scroll to position [31, 0]
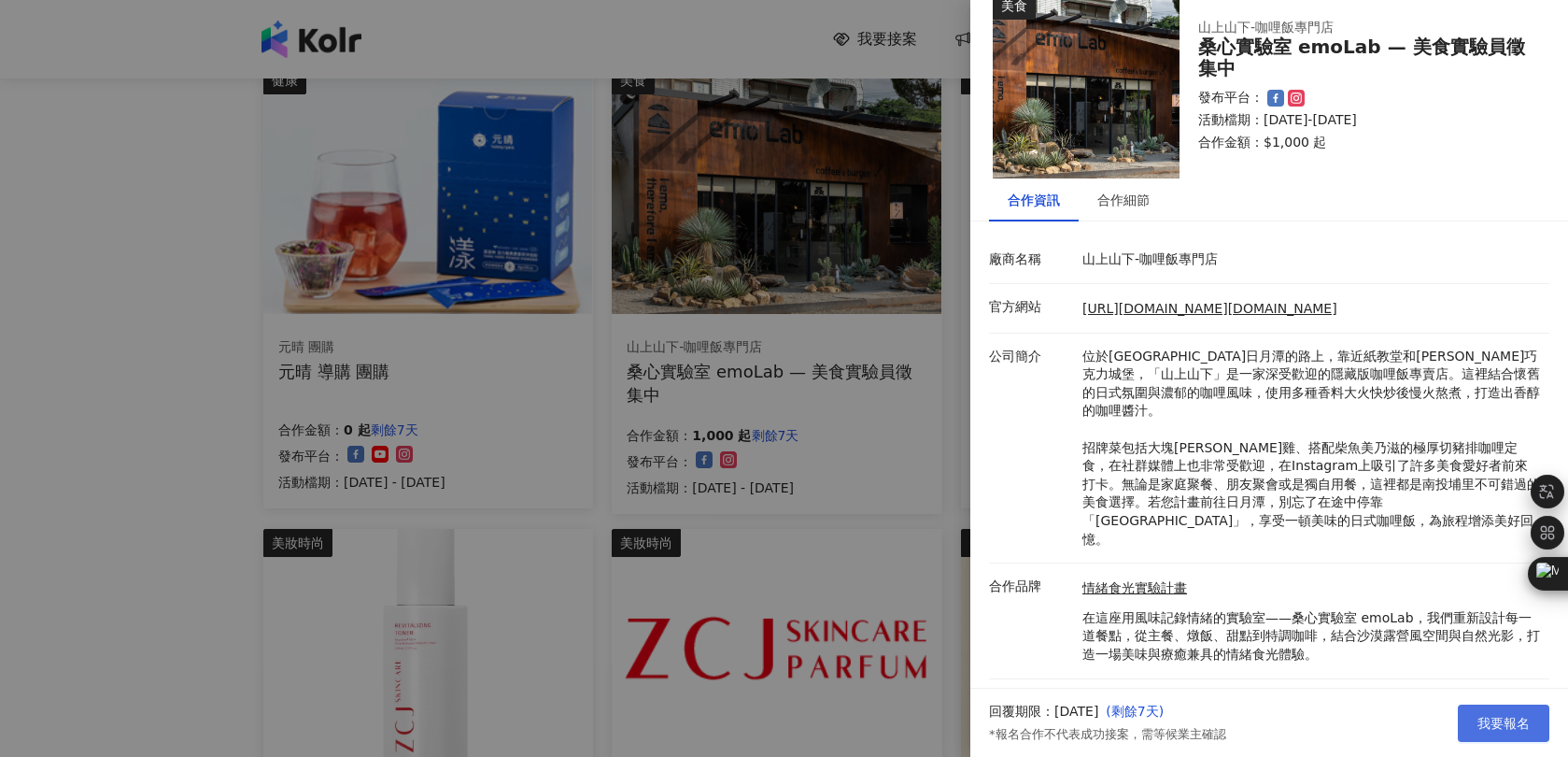
click at [1462, 717] on button "我要報名" at bounding box center [1504, 723] width 92 height 37
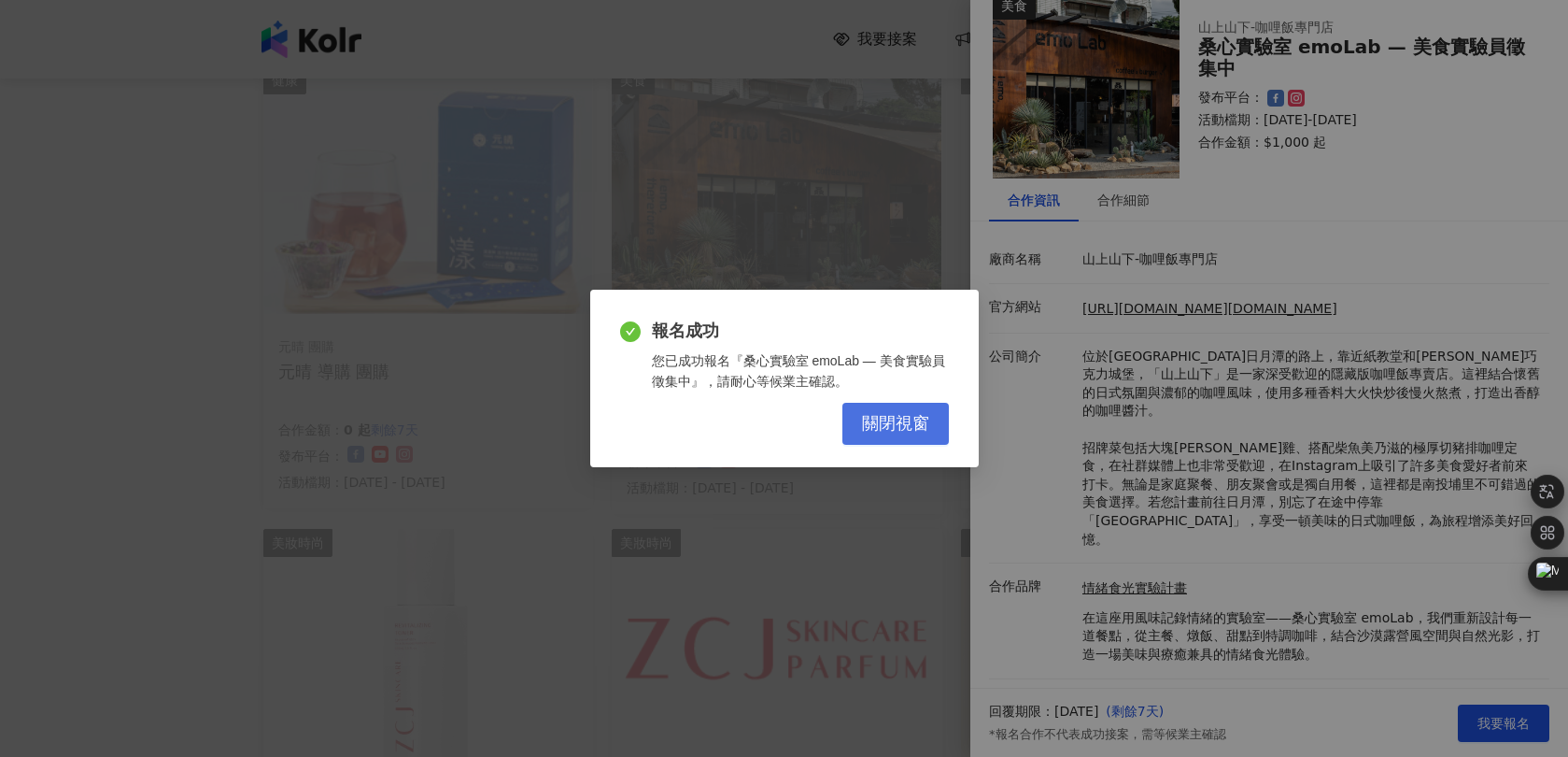
click at [882, 412] on button "關閉視窗" at bounding box center [895, 423] width 106 height 42
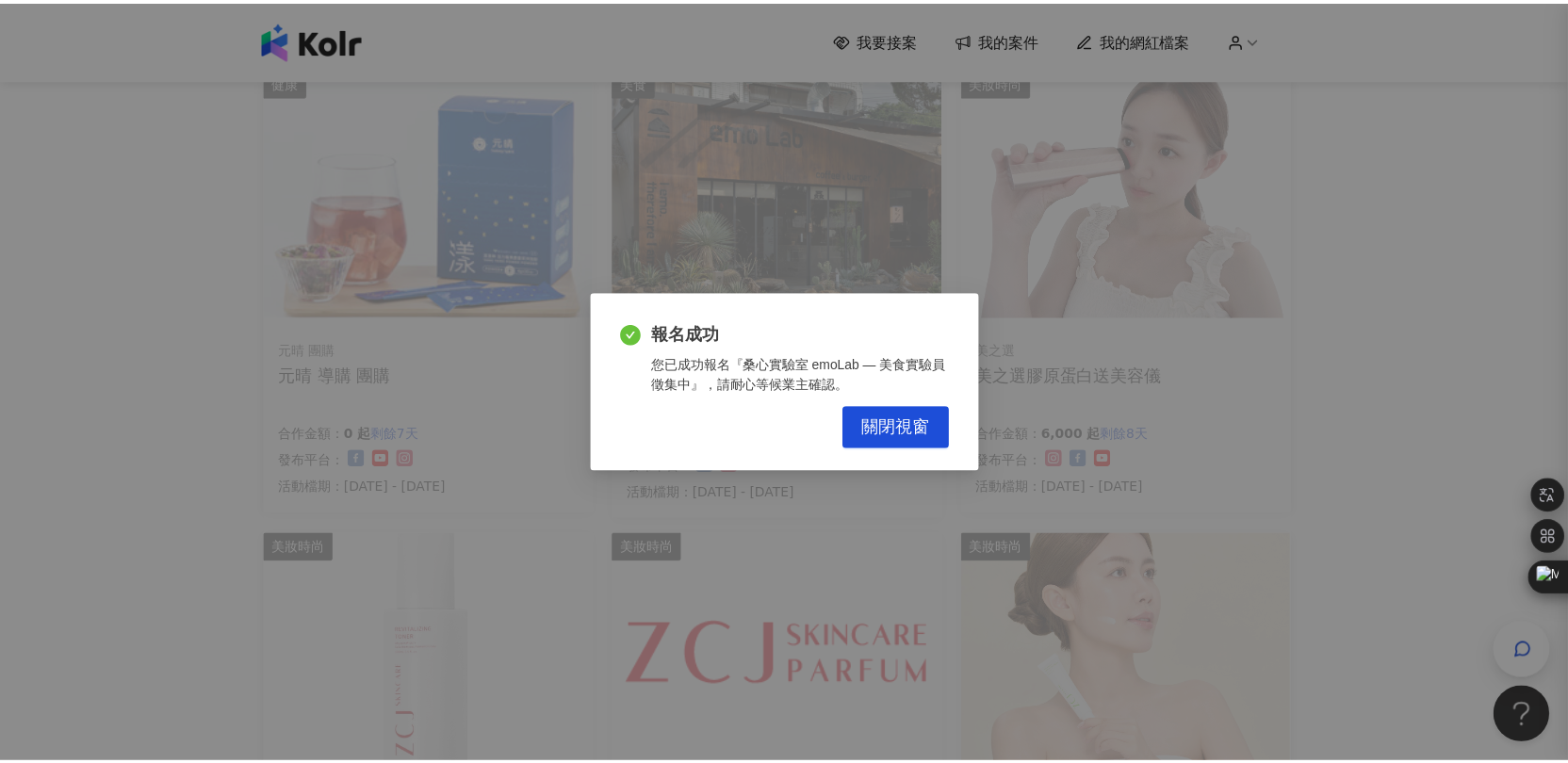
scroll to position [0, 0]
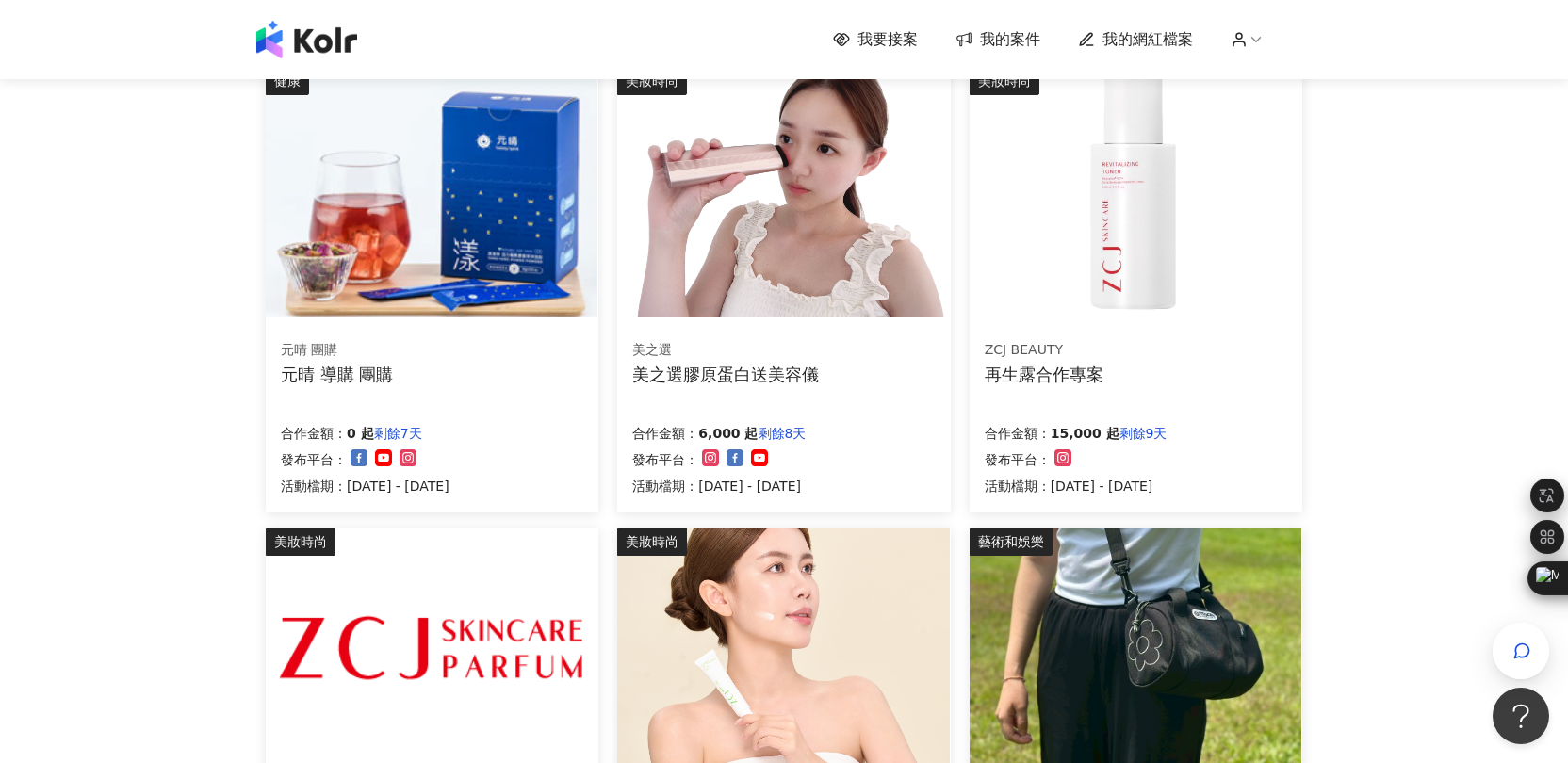
click at [1395, 247] on div "我要接案 我的案件 我的網紅檔案 我要接案 搜尋 排序： 日期新到舊 篩選： 案件類型 發布平台 案件價格範圍 活動檔期 清除 套用 健康 樂木集 LOMOJ…" at bounding box center [784, 322] width 1568 height 2018
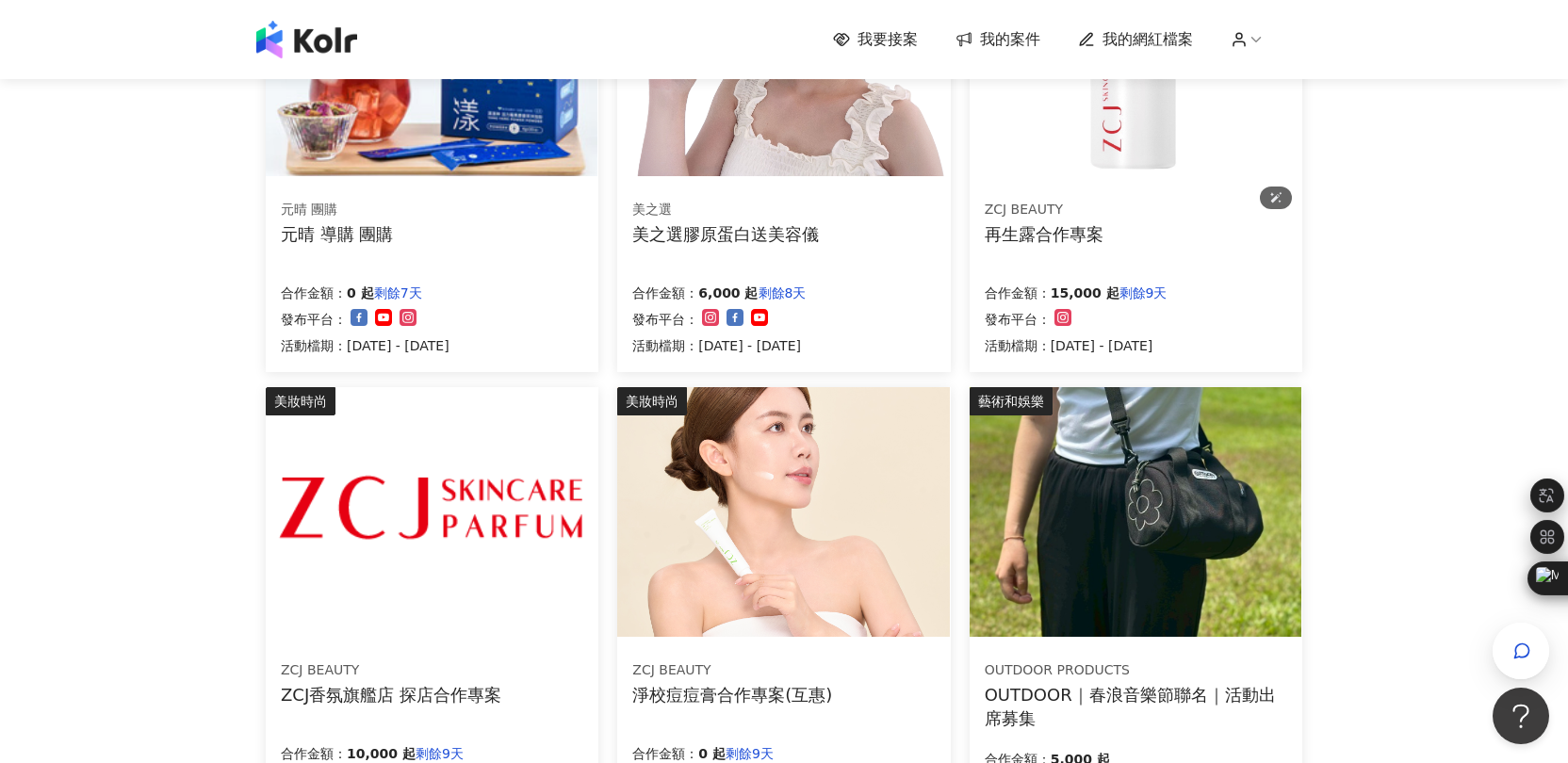
scroll to position [1245, 0]
